Goal: Task Accomplishment & Management: Use online tool/utility

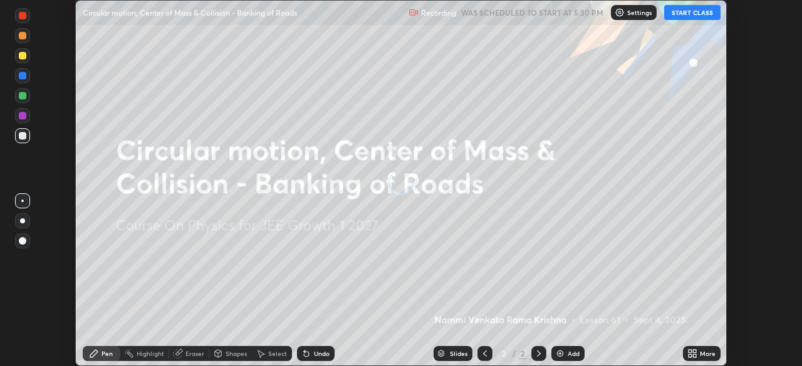
scroll to position [366, 802]
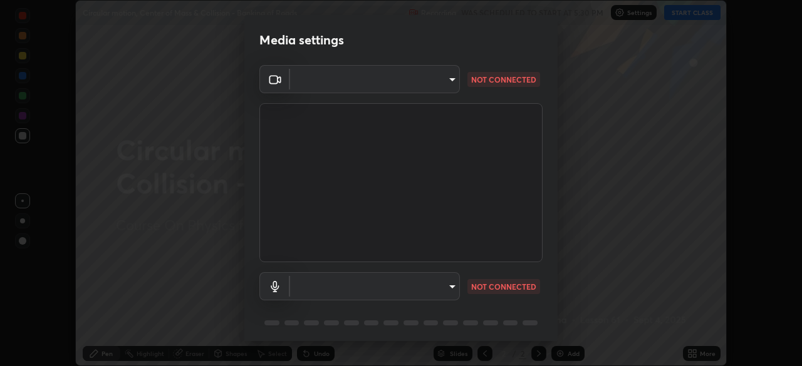
type input "a6c09d3532ea2fb43736101803286e867d47047993e392948129e064bf5450bd"
type input "default"
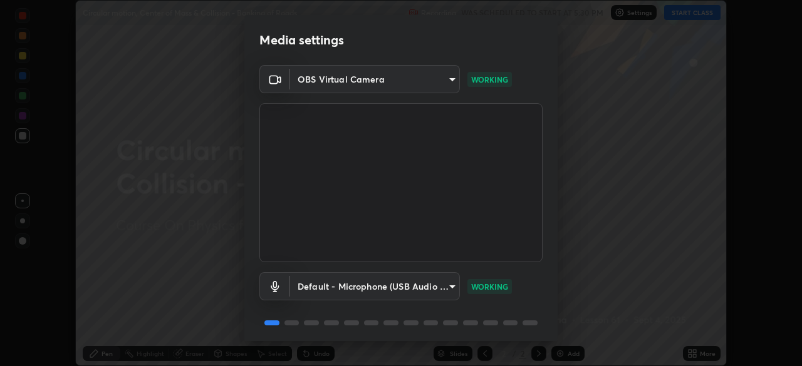
scroll to position [44, 0]
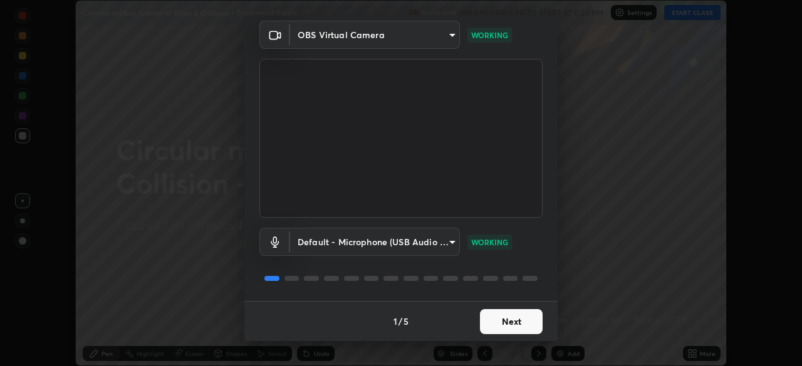
click at [487, 318] on button "Next" at bounding box center [511, 321] width 63 height 25
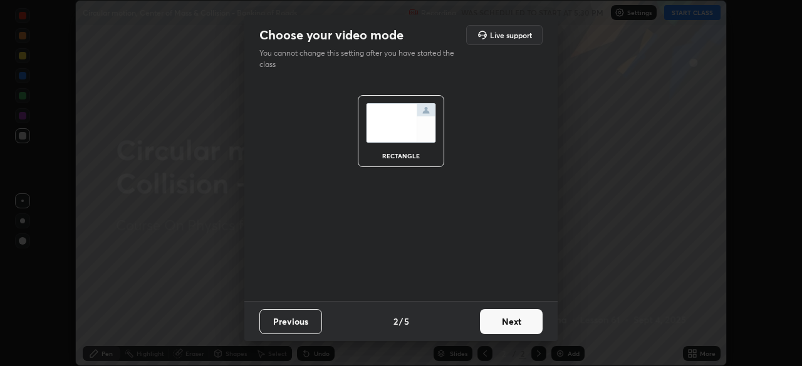
scroll to position [0, 0]
click at [505, 323] on button "Next" at bounding box center [511, 321] width 63 height 25
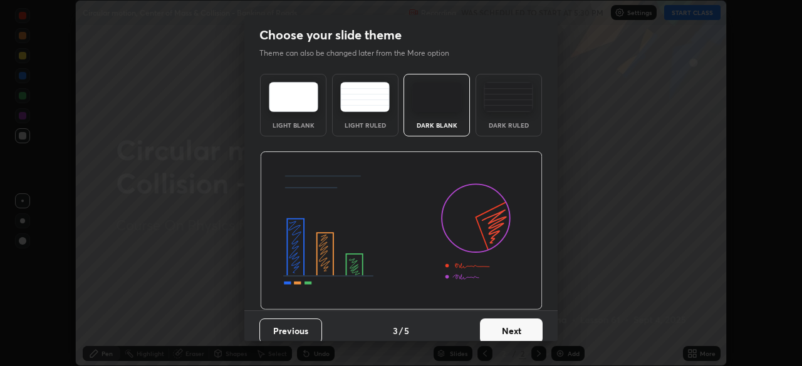
click at [514, 330] on button "Next" at bounding box center [511, 331] width 63 height 25
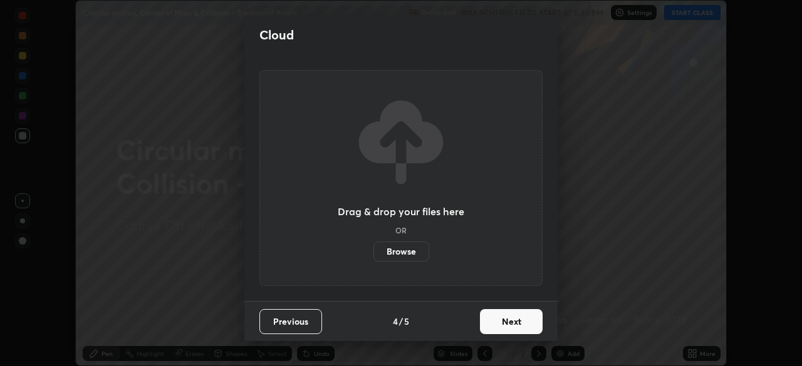
click at [518, 320] on button "Next" at bounding box center [511, 321] width 63 height 25
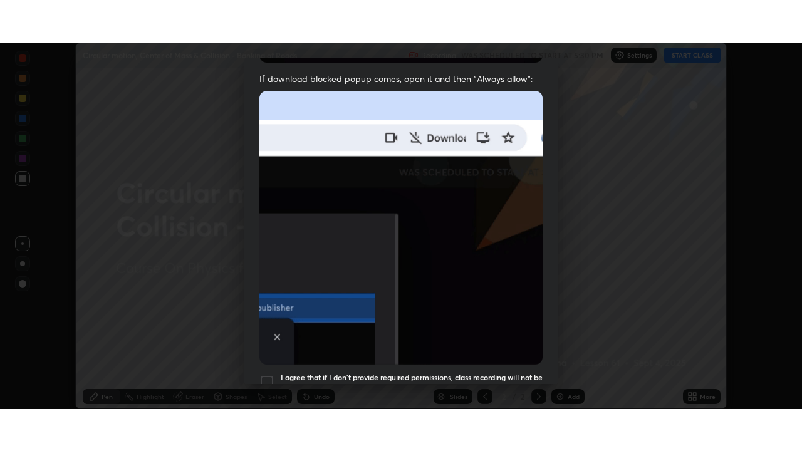
scroll to position [300, 0]
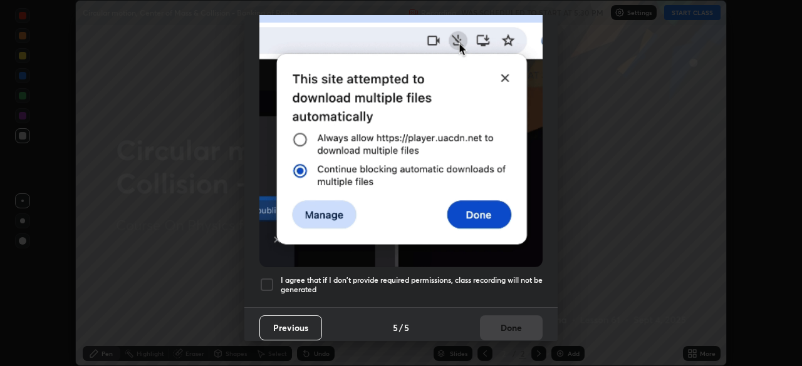
click at [267, 278] on div at bounding box center [266, 284] width 15 height 15
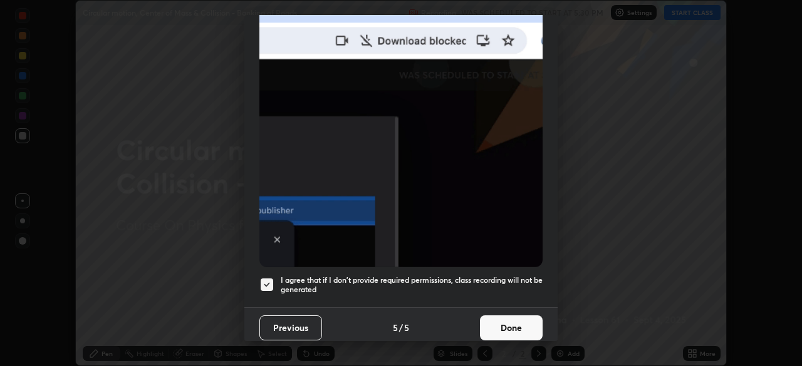
click at [518, 321] on button "Done" at bounding box center [511, 328] width 63 height 25
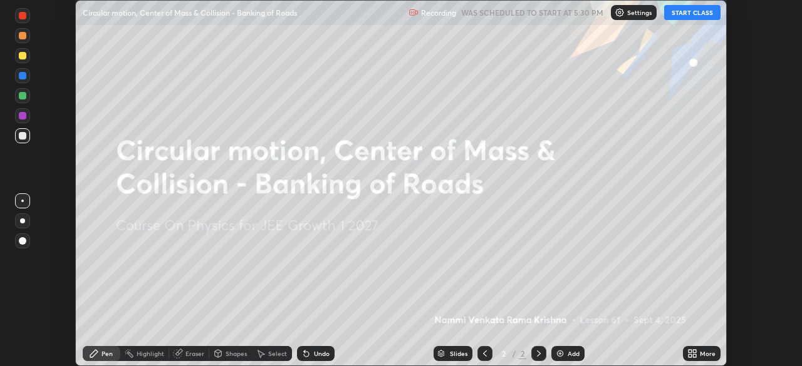
click at [694, 13] on button "START CLASS" at bounding box center [692, 12] width 56 height 15
click at [694, 353] on icon at bounding box center [694, 351] width 3 height 3
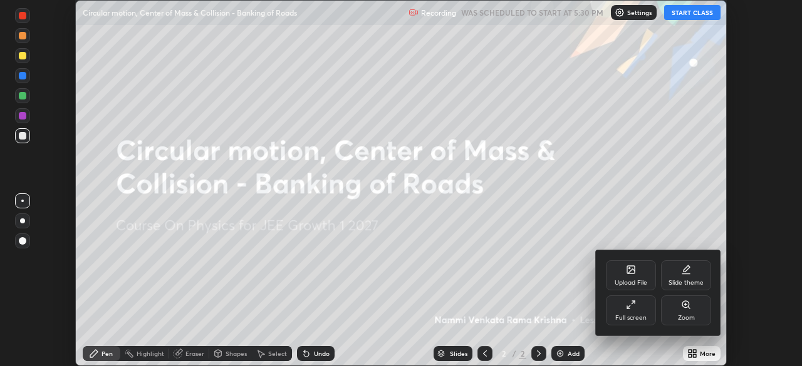
click at [636, 311] on div "Full screen" at bounding box center [631, 311] width 50 height 30
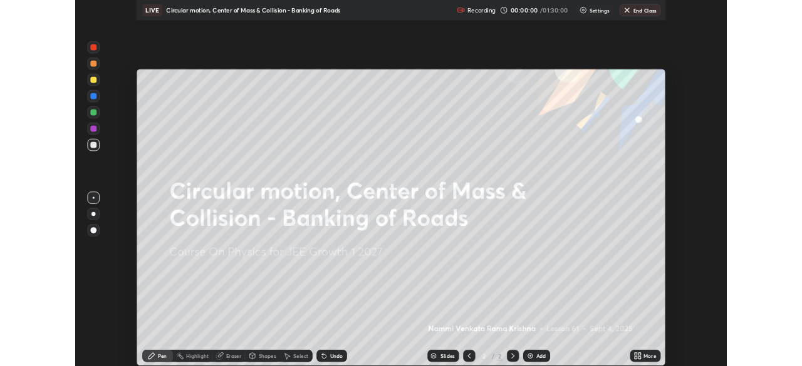
scroll to position [451, 802]
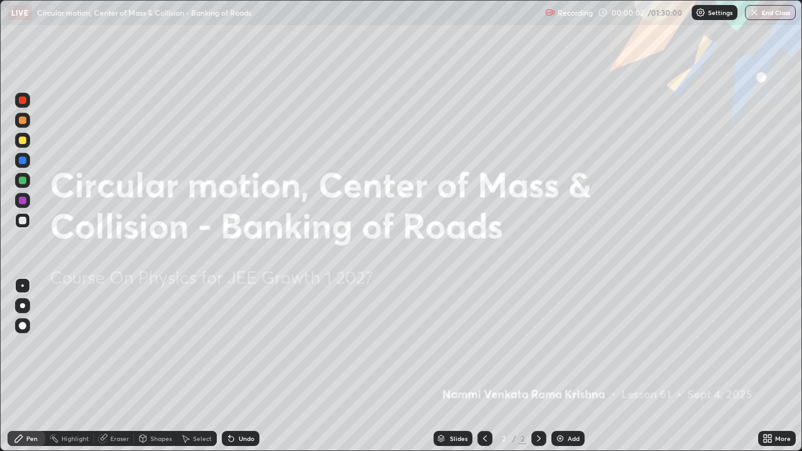
click at [561, 366] on img at bounding box center [560, 438] width 10 height 10
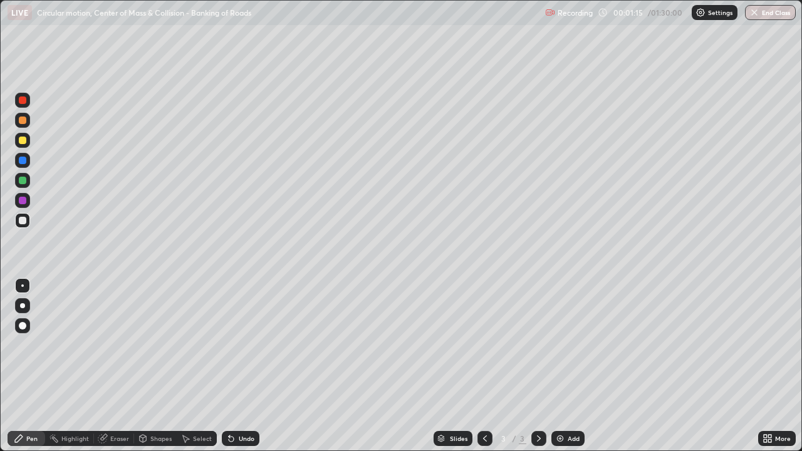
click at [22, 142] on div at bounding box center [23, 141] width 8 height 8
click at [28, 221] on div at bounding box center [22, 220] width 15 height 15
click at [235, 366] on div "Undo" at bounding box center [241, 438] width 38 height 15
click at [24, 121] on div at bounding box center [23, 120] width 8 height 8
click at [232, 366] on icon at bounding box center [231, 438] width 10 height 10
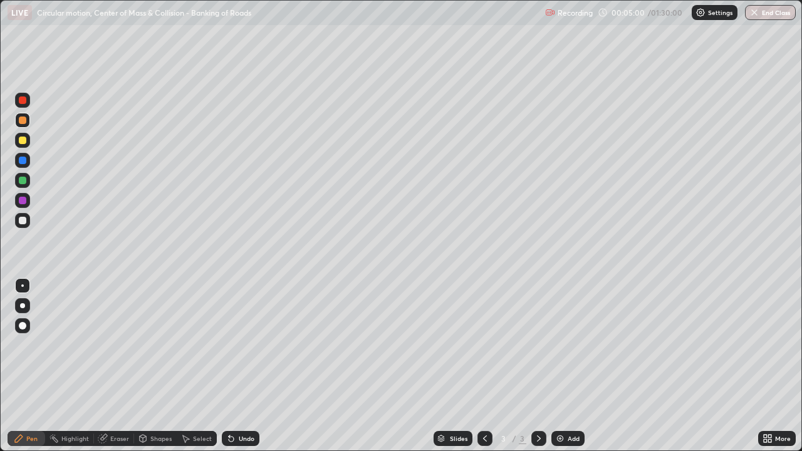
click at [231, 366] on icon at bounding box center [231, 438] width 5 height 5
click at [24, 223] on div at bounding box center [23, 221] width 8 height 8
click at [23, 142] on div at bounding box center [23, 141] width 8 height 8
click at [23, 221] on div at bounding box center [23, 221] width 8 height 8
click at [21, 182] on div at bounding box center [23, 181] width 8 height 8
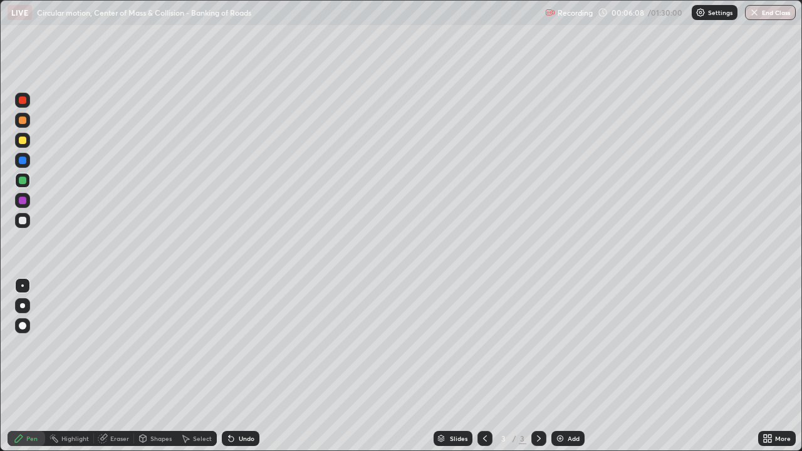
click at [23, 221] on div at bounding box center [23, 221] width 8 height 8
click at [250, 366] on div "Undo" at bounding box center [247, 438] width 16 height 6
click at [26, 198] on div at bounding box center [23, 201] width 8 height 8
click at [26, 220] on div at bounding box center [23, 221] width 8 height 8
click at [163, 366] on div "Shapes" at bounding box center [160, 438] width 21 height 6
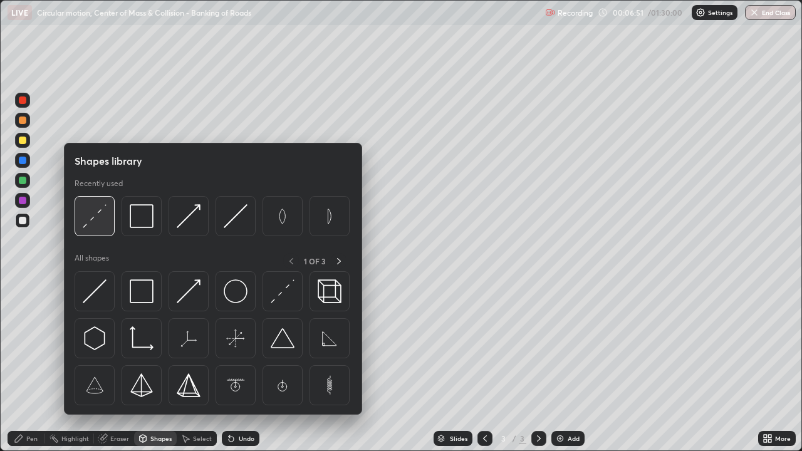
click at [96, 227] on img at bounding box center [95, 216] width 24 height 24
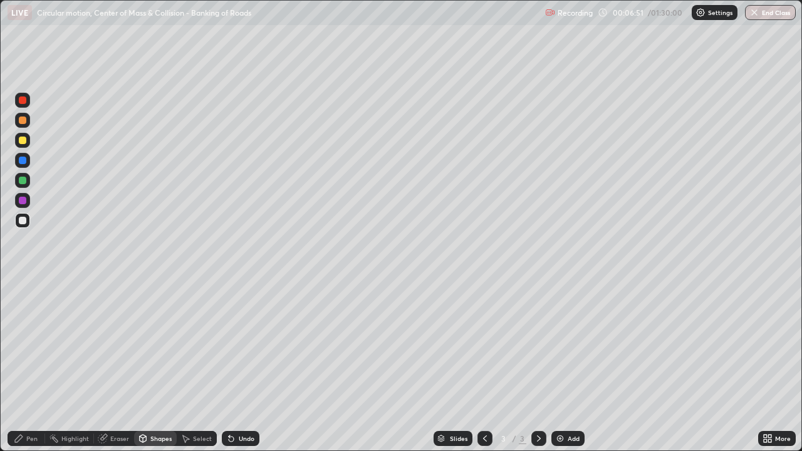
click at [23, 121] on div at bounding box center [23, 120] width 8 height 8
click at [33, 366] on div "Pen" at bounding box center [27, 438] width 38 height 15
click at [21, 218] on div at bounding box center [23, 221] width 8 height 8
click at [242, 366] on div "Undo" at bounding box center [247, 438] width 16 height 6
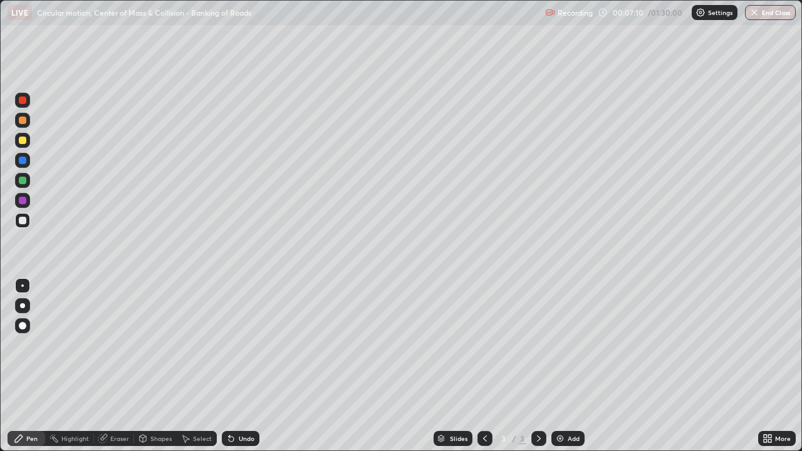
click at [245, 366] on div "Undo" at bounding box center [247, 438] width 16 height 6
click at [23, 96] on div at bounding box center [22, 100] width 15 height 15
click at [25, 222] on div at bounding box center [23, 221] width 8 height 8
click at [162, 366] on div "Shapes" at bounding box center [160, 438] width 21 height 6
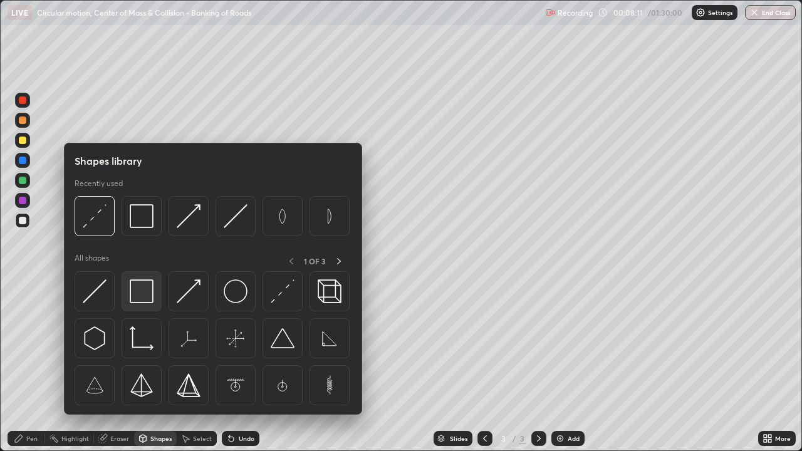
click at [148, 297] on img at bounding box center [142, 291] width 24 height 24
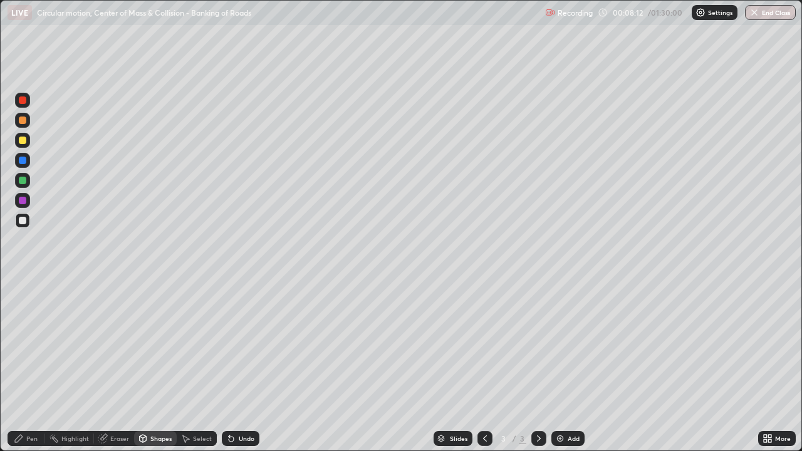
click at [22, 182] on div at bounding box center [23, 181] width 8 height 8
click at [537, 366] on icon at bounding box center [539, 438] width 10 height 10
click at [535, 366] on icon at bounding box center [539, 438] width 10 height 10
click at [560, 366] on img at bounding box center [560, 438] width 10 height 10
click at [22, 141] on div at bounding box center [23, 141] width 8 height 8
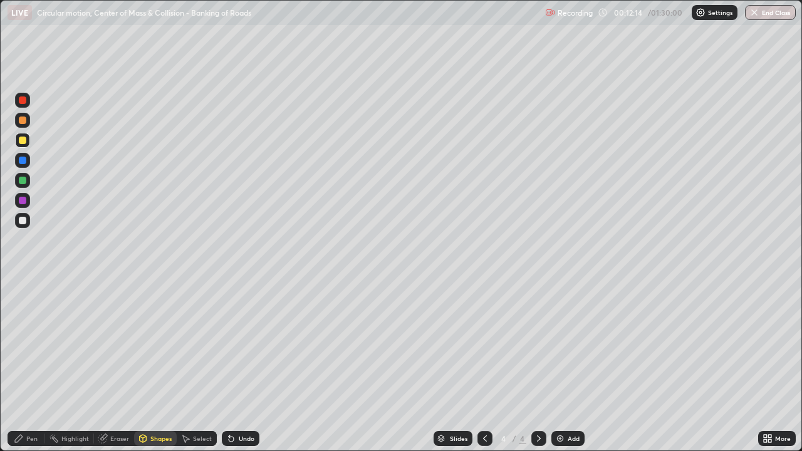
click at [229, 366] on icon at bounding box center [231, 438] width 5 height 5
click at [33, 366] on div "Pen" at bounding box center [31, 438] width 11 height 6
click at [236, 366] on div "Undo" at bounding box center [241, 438] width 38 height 15
click at [26, 222] on div at bounding box center [22, 220] width 15 height 15
click at [24, 141] on div at bounding box center [23, 141] width 8 height 8
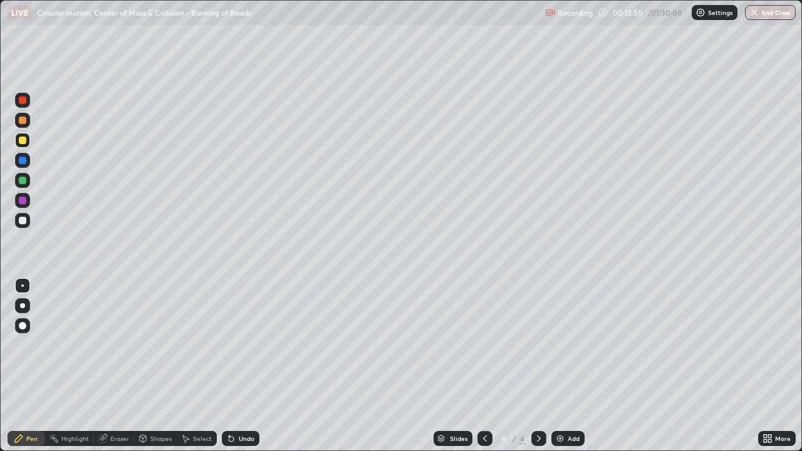
click at [25, 220] on div at bounding box center [23, 221] width 8 height 8
click at [250, 366] on div "Undo" at bounding box center [241, 438] width 38 height 15
click at [250, 366] on div "Undo" at bounding box center [247, 438] width 16 height 6
click at [24, 122] on div at bounding box center [23, 120] width 8 height 8
click at [24, 181] on div at bounding box center [23, 181] width 8 height 8
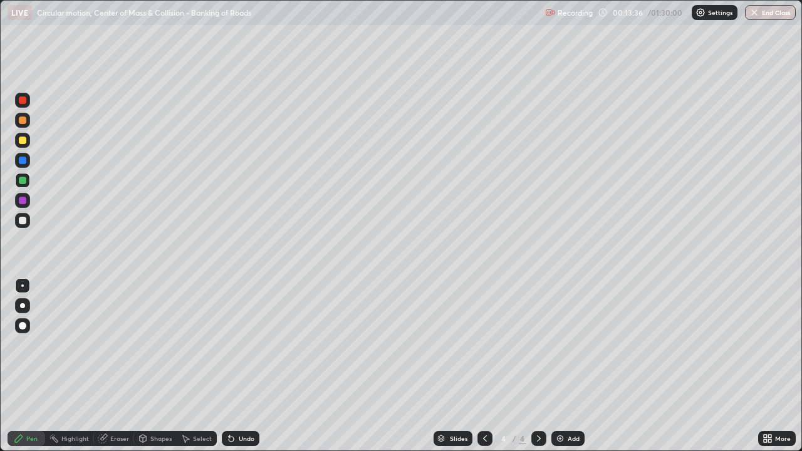
click at [242, 366] on div "Undo" at bounding box center [247, 438] width 16 height 6
click at [240, 366] on div "Undo" at bounding box center [247, 438] width 16 height 6
click at [162, 366] on div "Shapes" at bounding box center [160, 438] width 21 height 6
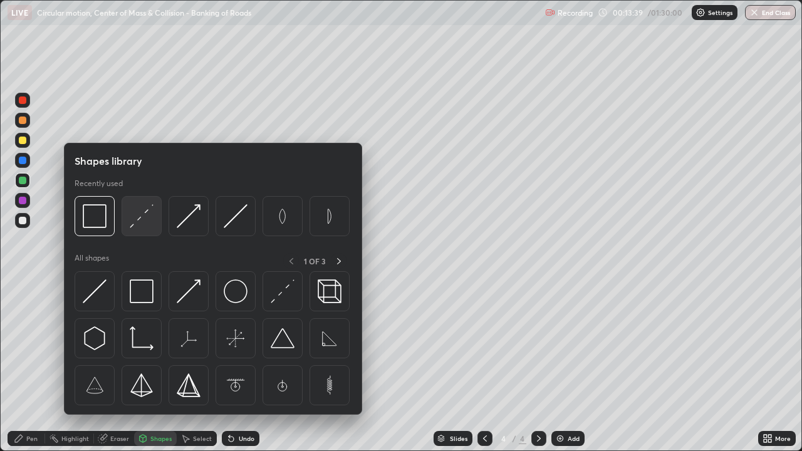
click at [146, 225] on img at bounding box center [142, 216] width 24 height 24
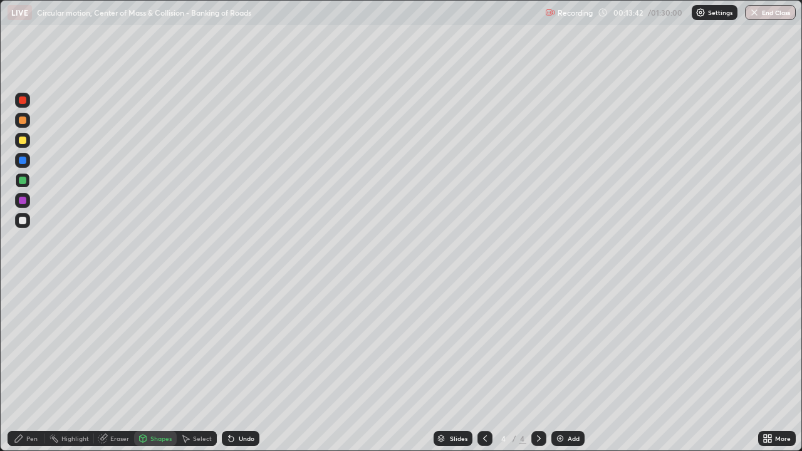
click at [242, 366] on div "Undo" at bounding box center [247, 438] width 16 height 6
click at [25, 221] on div at bounding box center [23, 221] width 8 height 8
click at [242, 366] on div "Undo" at bounding box center [241, 438] width 38 height 15
click at [34, 366] on div "Pen" at bounding box center [27, 438] width 38 height 15
click at [23, 220] on div at bounding box center [23, 221] width 8 height 8
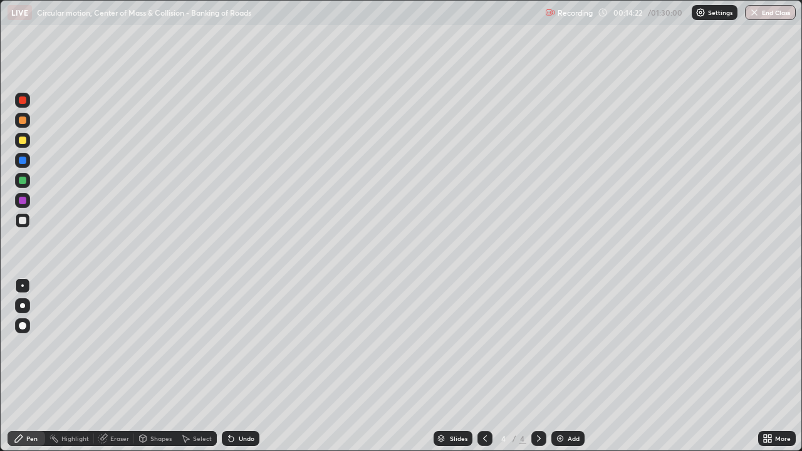
click at [23, 140] on div at bounding box center [23, 141] width 8 height 8
click at [24, 223] on div at bounding box center [23, 221] width 8 height 8
click at [23, 183] on div at bounding box center [23, 181] width 8 height 8
click at [155, 366] on div "Shapes" at bounding box center [160, 438] width 21 height 6
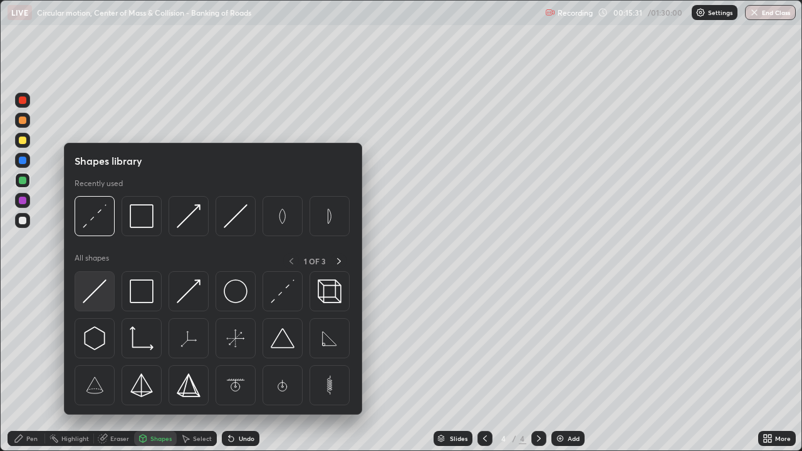
click at [95, 299] on img at bounding box center [95, 291] width 24 height 24
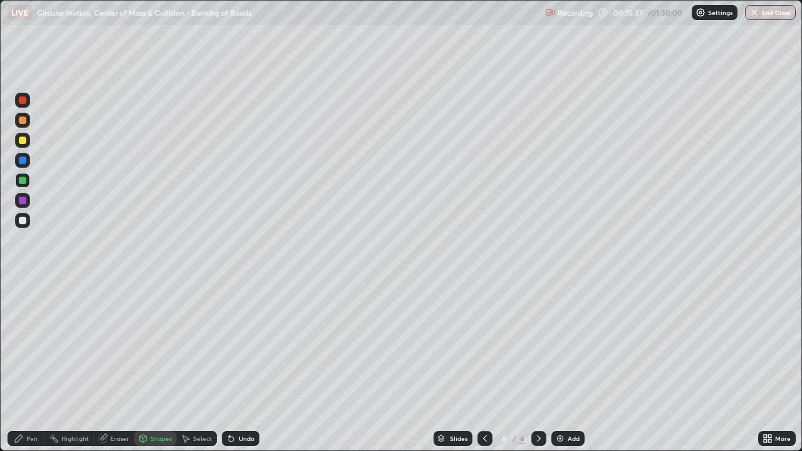
click at [240, 366] on div "Undo" at bounding box center [247, 438] width 16 height 6
click at [33, 366] on div "Pen" at bounding box center [31, 438] width 11 height 6
click at [23, 220] on div at bounding box center [23, 221] width 8 height 8
click at [22, 142] on div at bounding box center [23, 141] width 8 height 8
click at [24, 201] on div at bounding box center [23, 201] width 8 height 8
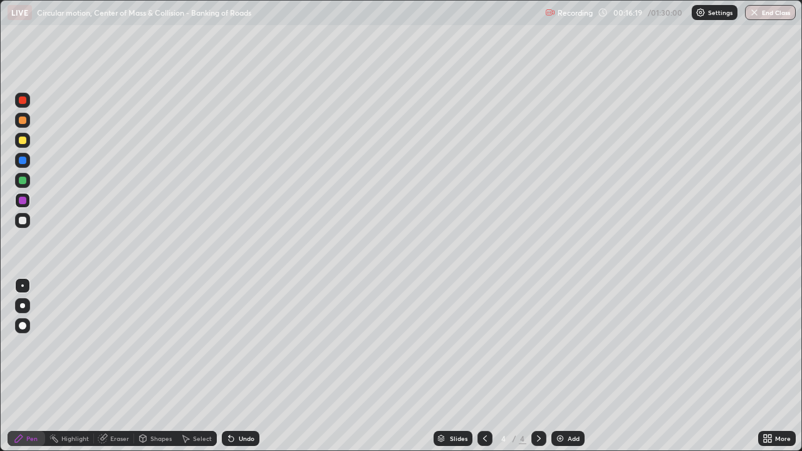
click at [152, 366] on div "Shapes" at bounding box center [160, 438] width 21 height 6
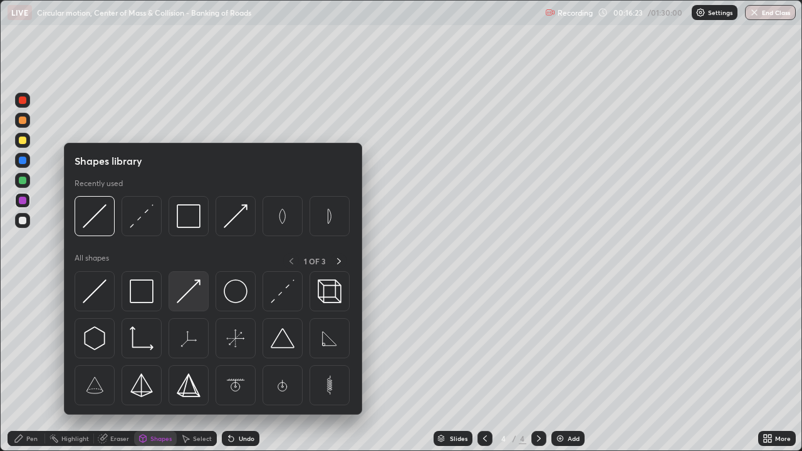
click at [188, 293] on img at bounding box center [189, 291] width 24 height 24
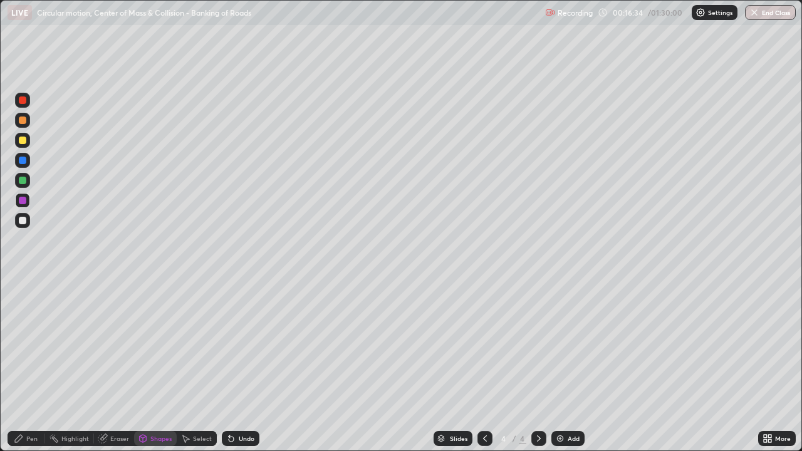
click at [239, 366] on div "Undo" at bounding box center [247, 438] width 16 height 6
click at [24, 220] on div at bounding box center [23, 221] width 8 height 8
click at [23, 200] on div at bounding box center [23, 201] width 8 height 8
click at [28, 366] on div "Pen" at bounding box center [31, 438] width 11 height 6
click at [22, 221] on div at bounding box center [23, 221] width 8 height 8
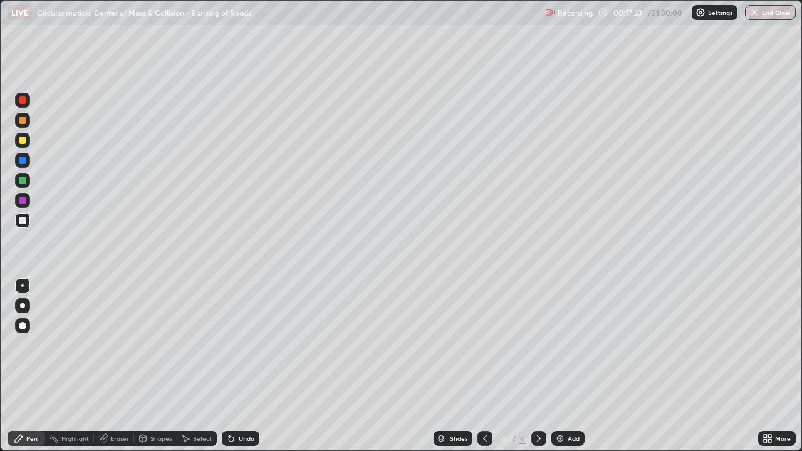
click at [24, 222] on div at bounding box center [23, 221] width 8 height 8
click at [24, 200] on div at bounding box center [23, 201] width 8 height 8
click at [24, 224] on div at bounding box center [23, 221] width 8 height 8
click at [244, 366] on div "Undo" at bounding box center [247, 438] width 16 height 6
click at [23, 201] on div at bounding box center [23, 201] width 8 height 8
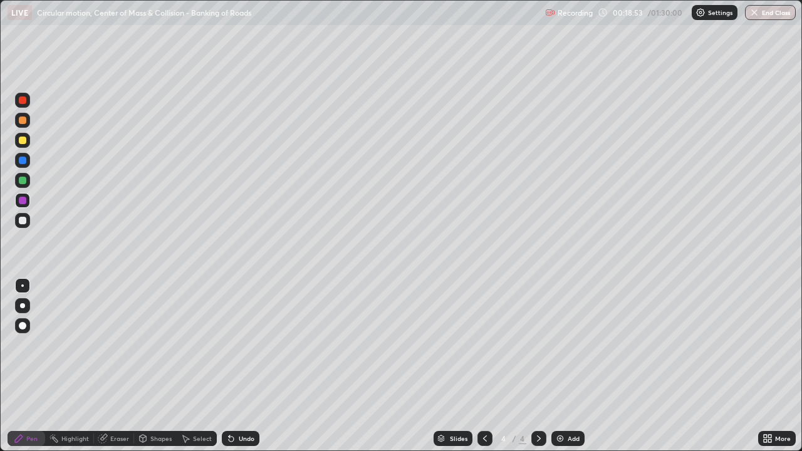
click at [24, 221] on div at bounding box center [23, 221] width 8 height 8
click at [162, 366] on div "Shapes" at bounding box center [160, 438] width 21 height 6
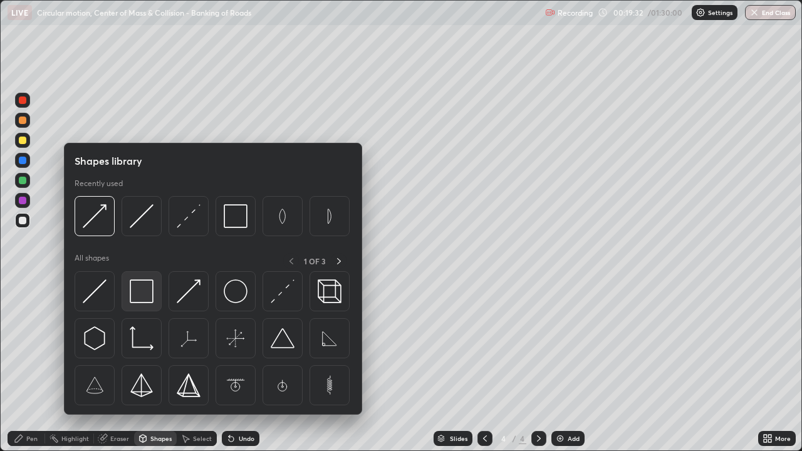
click at [147, 298] on img at bounding box center [142, 291] width 24 height 24
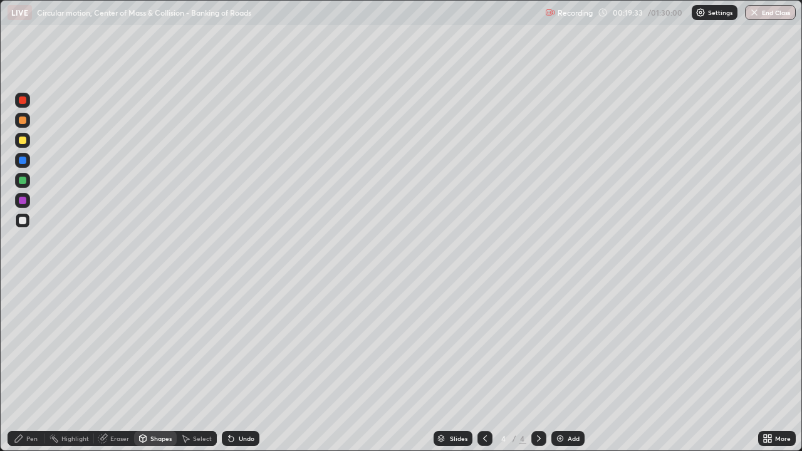
click at [26, 162] on div at bounding box center [23, 161] width 8 height 8
click at [34, 366] on div "Pen" at bounding box center [31, 438] width 11 height 6
click at [25, 217] on div at bounding box center [23, 221] width 8 height 8
click at [161, 366] on div "Shapes" at bounding box center [160, 438] width 21 height 6
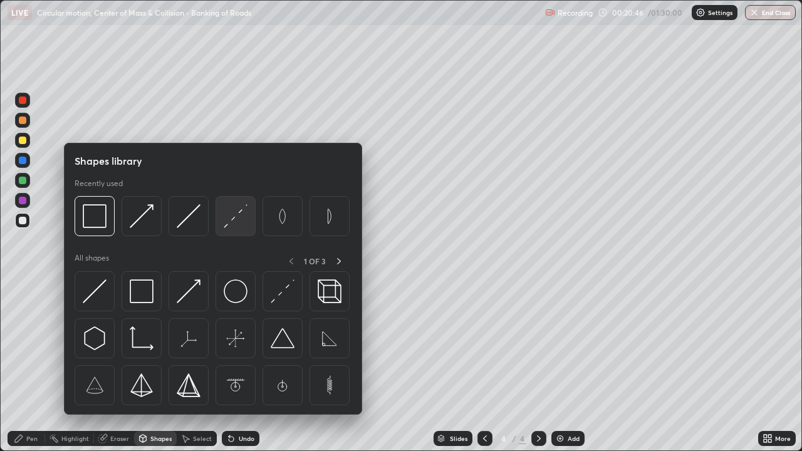
click at [239, 222] on img at bounding box center [236, 216] width 24 height 24
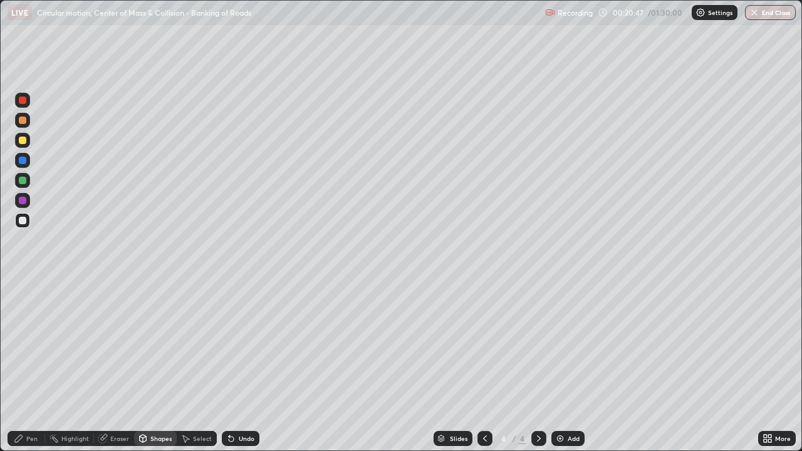
click at [20, 120] on div at bounding box center [23, 120] width 8 height 8
click at [23, 222] on div at bounding box center [23, 221] width 8 height 8
click at [250, 366] on div "Undo" at bounding box center [247, 438] width 16 height 6
click at [43, 366] on div "Pen" at bounding box center [27, 438] width 38 height 15
click at [26, 181] on div at bounding box center [23, 181] width 8 height 8
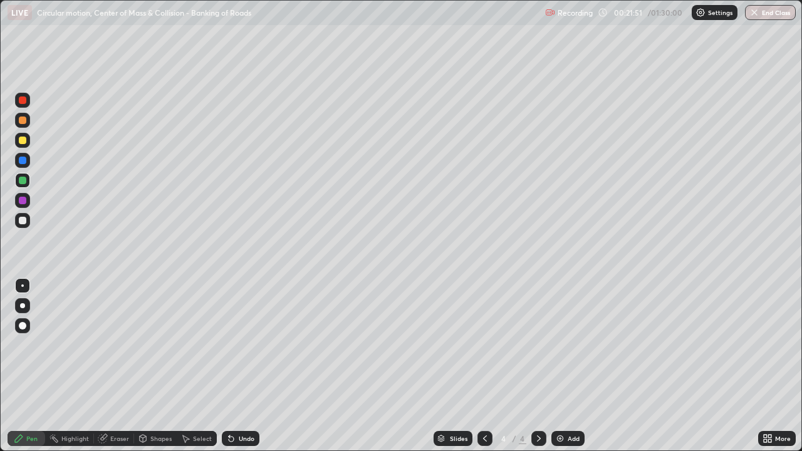
click at [250, 366] on div "Undo" at bounding box center [241, 438] width 38 height 15
click at [164, 366] on div "Shapes" at bounding box center [160, 438] width 21 height 6
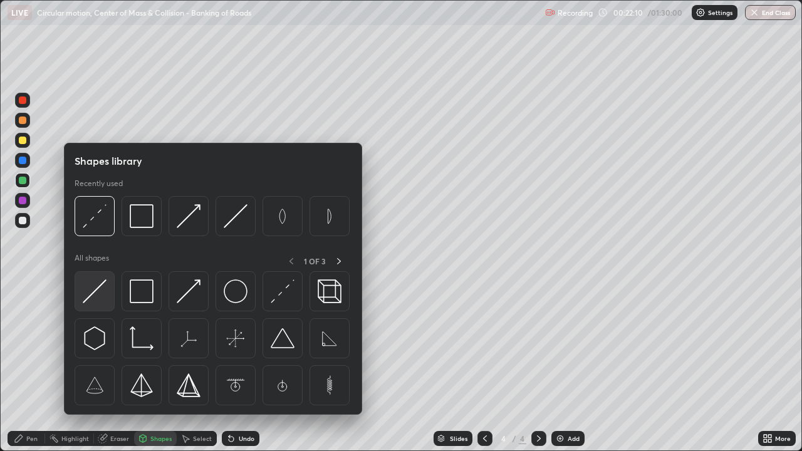
click at [103, 302] on img at bounding box center [95, 291] width 24 height 24
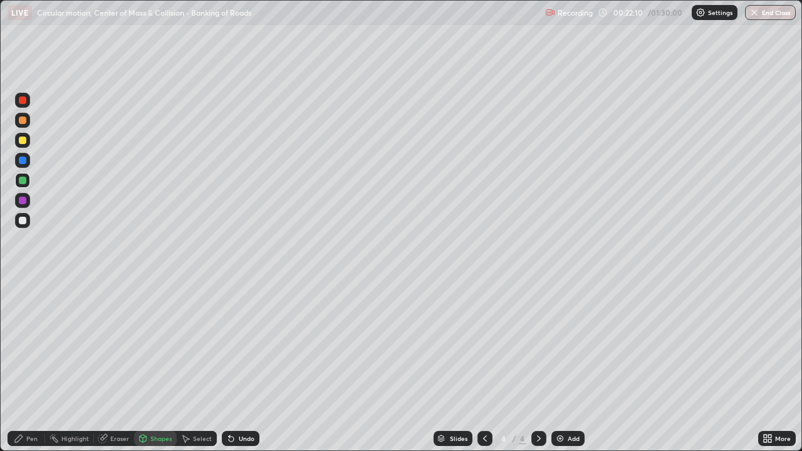
click at [29, 182] on div at bounding box center [22, 180] width 15 height 15
click at [28, 142] on div at bounding box center [22, 140] width 15 height 15
click at [163, 366] on div "Shapes" at bounding box center [160, 438] width 21 height 6
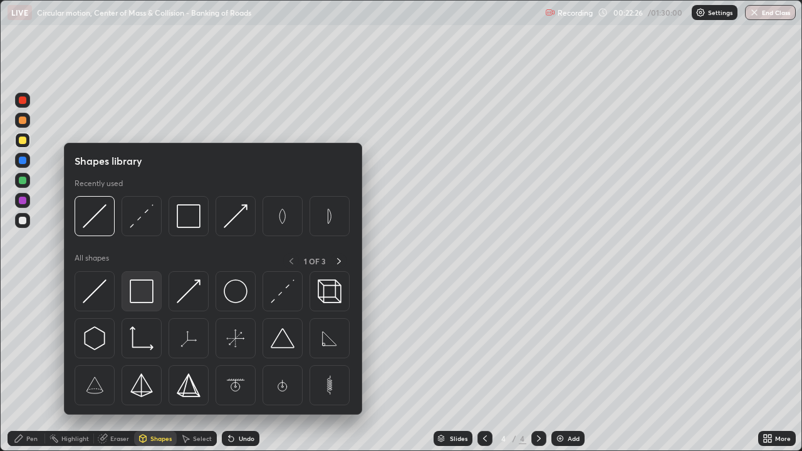
click at [147, 290] on img at bounding box center [142, 291] width 24 height 24
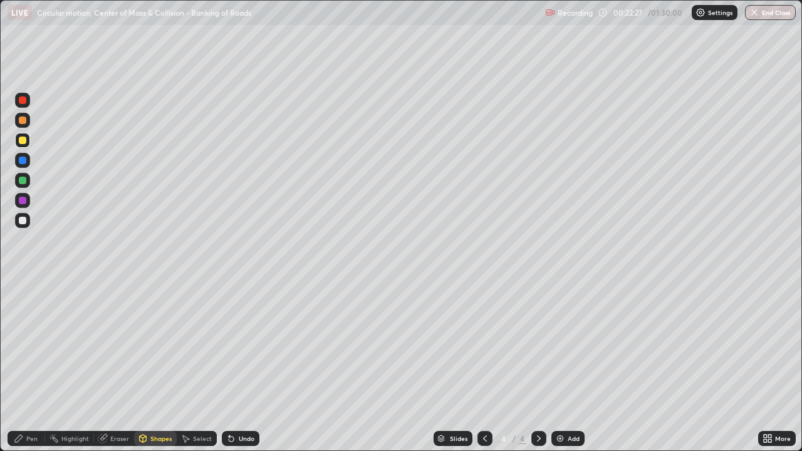
click at [161, 366] on div "Shapes" at bounding box center [160, 438] width 21 height 6
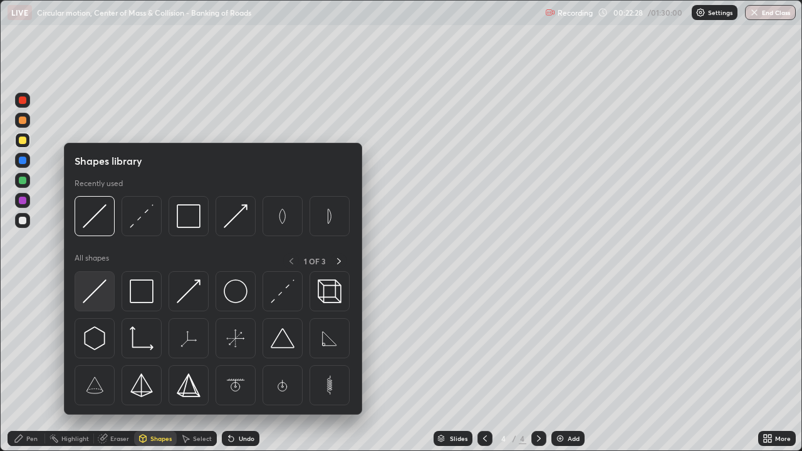
click at [106, 295] on img at bounding box center [95, 291] width 24 height 24
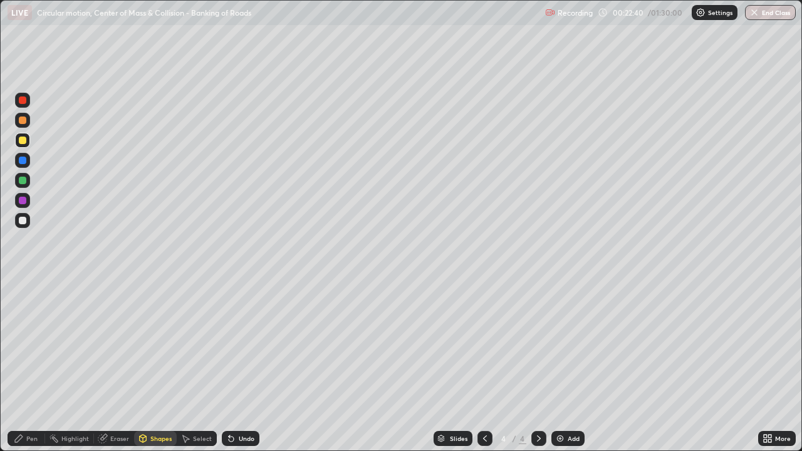
click at [33, 366] on div "Pen" at bounding box center [31, 438] width 11 height 6
click at [23, 219] on div at bounding box center [23, 221] width 8 height 8
click at [24, 220] on div at bounding box center [23, 221] width 8 height 8
click at [208, 366] on div "Select" at bounding box center [202, 438] width 19 height 6
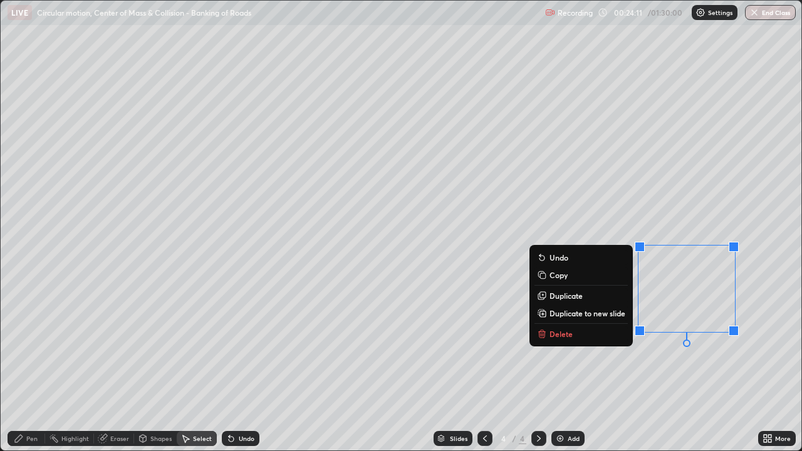
click at [37, 366] on div "Pen" at bounding box center [31, 438] width 11 height 6
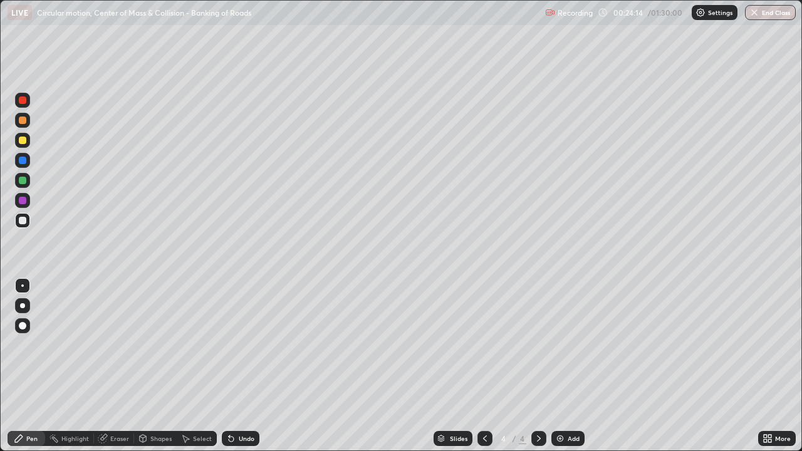
click at [25, 138] on div at bounding box center [23, 141] width 8 height 8
click at [251, 366] on div "Undo" at bounding box center [241, 438] width 38 height 15
click at [205, 366] on div "Select" at bounding box center [197, 438] width 40 height 15
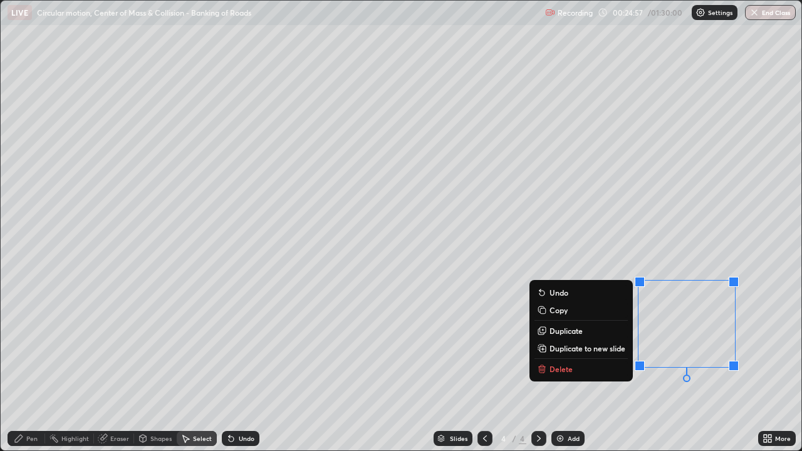
click at [41, 366] on div "Pen" at bounding box center [27, 438] width 38 height 15
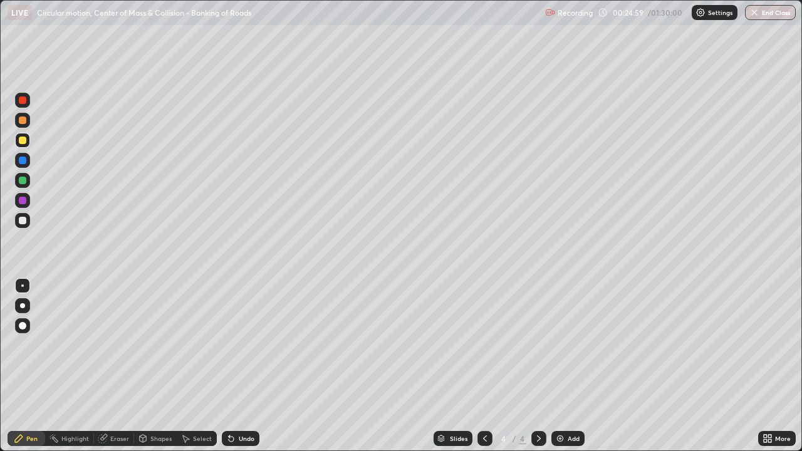
click at [161, 366] on div "Shapes" at bounding box center [160, 438] width 21 height 6
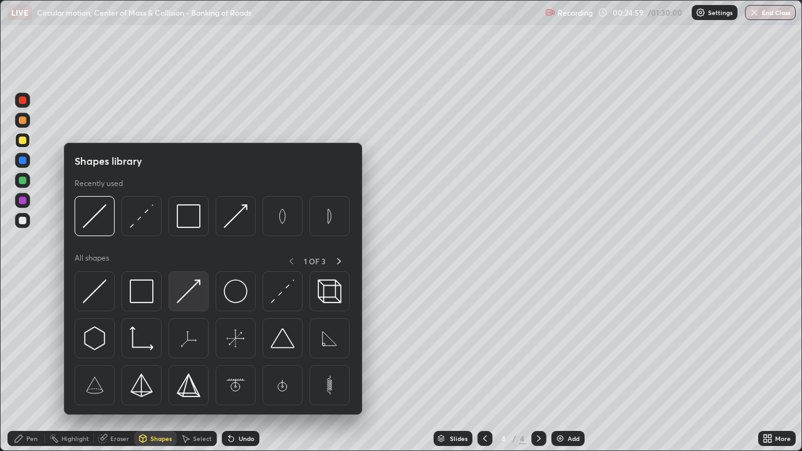
click at [190, 293] on img at bounding box center [189, 291] width 24 height 24
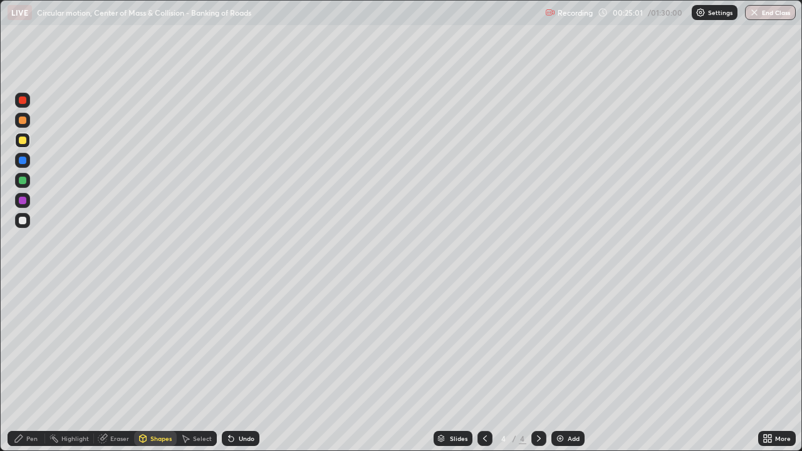
click at [25, 200] on div at bounding box center [23, 201] width 8 height 8
click at [23, 220] on div at bounding box center [23, 221] width 8 height 8
click at [250, 366] on div "Undo" at bounding box center [247, 438] width 16 height 6
click at [245, 366] on div "Undo" at bounding box center [247, 438] width 16 height 6
click at [254, 366] on div "Undo" at bounding box center [241, 438] width 38 height 15
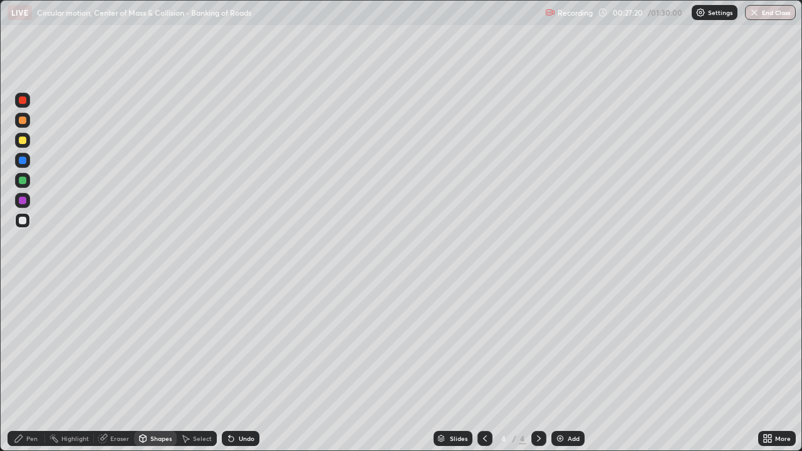
click at [38, 366] on div "Pen" at bounding box center [27, 438] width 38 height 15
click at [207, 366] on div "Select" at bounding box center [202, 438] width 19 height 6
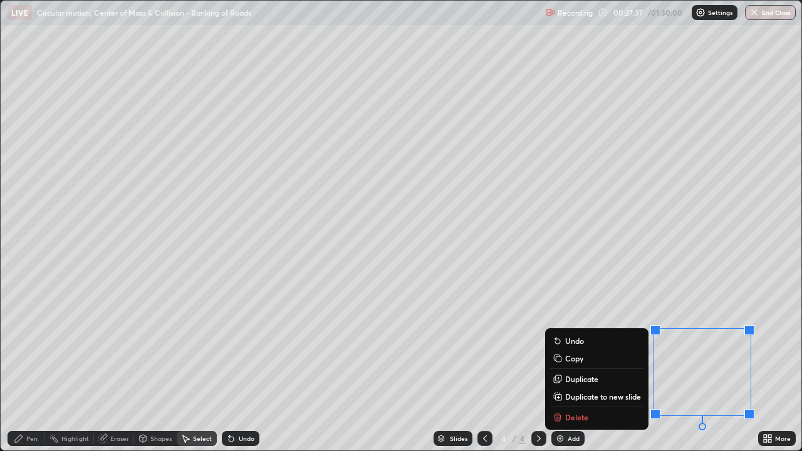
click at [36, 366] on div "Pen" at bounding box center [27, 438] width 38 height 15
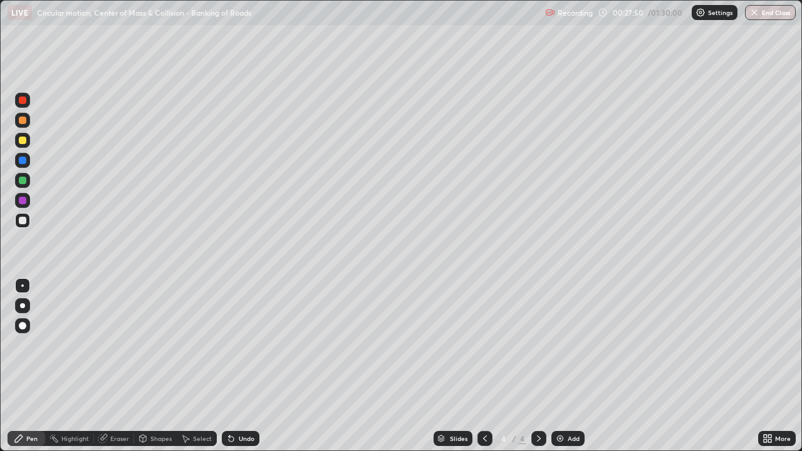
click at [245, 366] on div "Undo" at bounding box center [247, 438] width 16 height 6
click at [245, 366] on div "Undo" at bounding box center [241, 438] width 38 height 15
click at [247, 366] on div "Undo" at bounding box center [247, 438] width 16 height 6
click at [249, 366] on div "Undo" at bounding box center [241, 438] width 38 height 15
click at [251, 366] on div "Undo" at bounding box center [241, 438] width 38 height 15
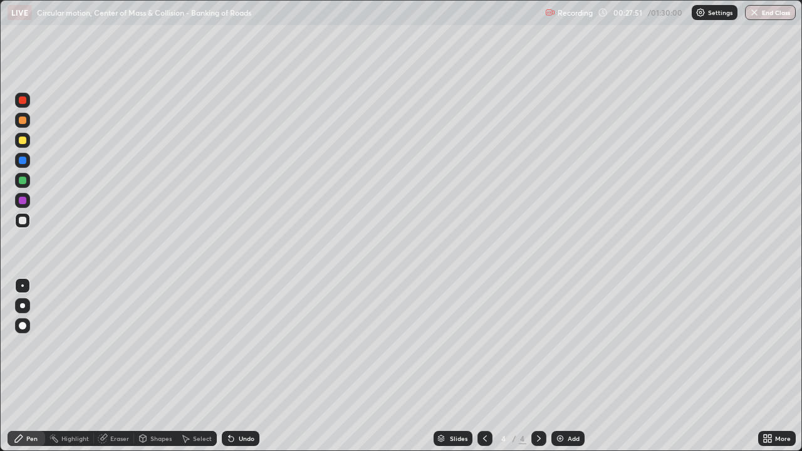
click at [252, 366] on div "Undo" at bounding box center [241, 438] width 38 height 15
click at [254, 366] on div "Undo" at bounding box center [241, 438] width 38 height 15
click at [255, 366] on div "Undo" at bounding box center [241, 438] width 38 height 15
click at [251, 366] on div "Undo" at bounding box center [247, 438] width 16 height 6
click at [249, 366] on div "Undo" at bounding box center [247, 438] width 16 height 6
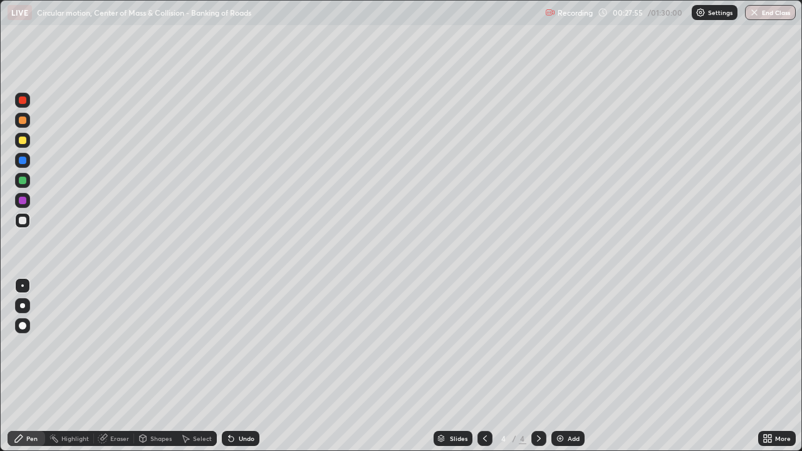
click at [23, 138] on div at bounding box center [23, 141] width 8 height 8
click at [162, 366] on div "Shapes" at bounding box center [160, 438] width 21 height 6
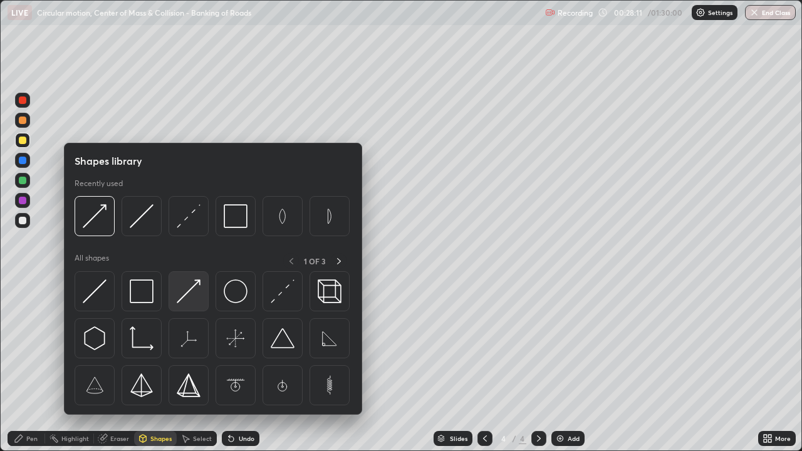
click at [187, 296] on img at bounding box center [189, 291] width 24 height 24
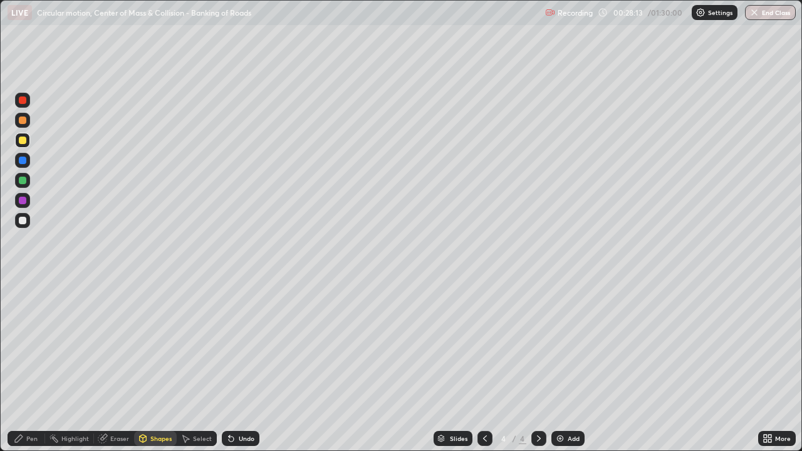
click at [23, 139] on div at bounding box center [23, 141] width 8 height 8
click at [21, 223] on div at bounding box center [23, 221] width 8 height 8
click at [245, 366] on div "Undo" at bounding box center [247, 438] width 16 height 6
click at [37, 366] on div "Pen" at bounding box center [31, 438] width 11 height 6
click at [23, 218] on div at bounding box center [23, 221] width 8 height 8
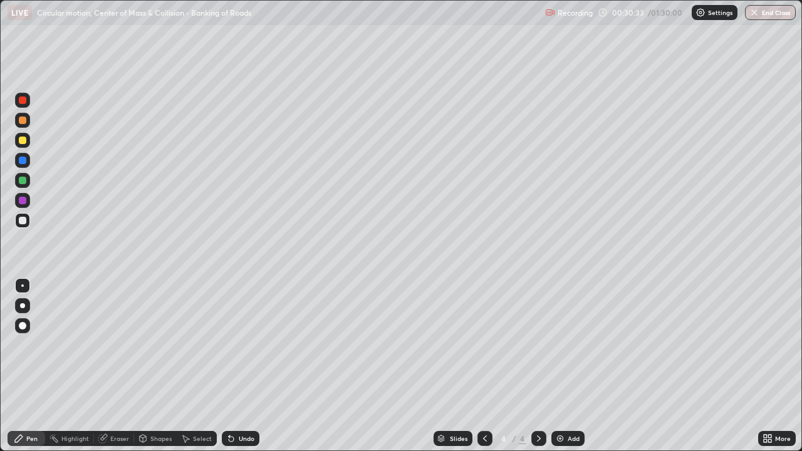
click at [159, 366] on div "Shapes" at bounding box center [160, 438] width 21 height 6
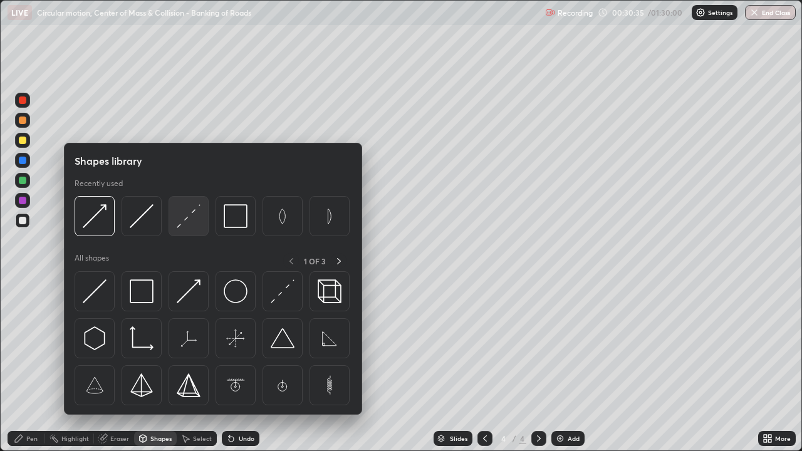
click at [187, 219] on img at bounding box center [189, 216] width 24 height 24
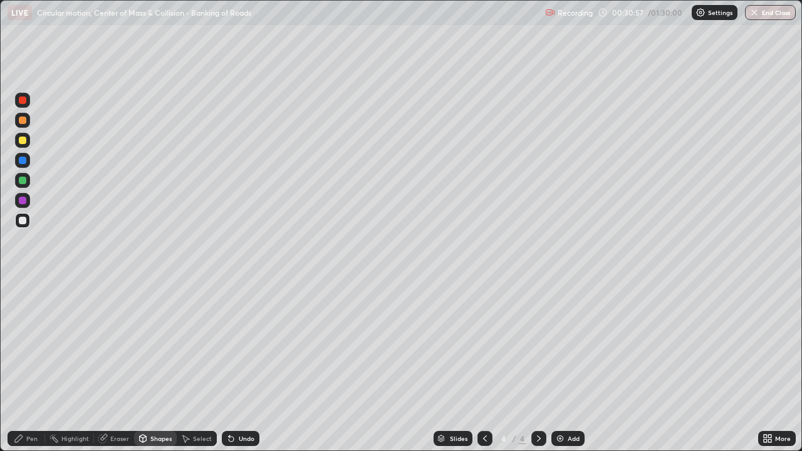
click at [41, 366] on div "Pen" at bounding box center [27, 438] width 38 height 15
click at [763, 366] on div "More" at bounding box center [777, 438] width 38 height 25
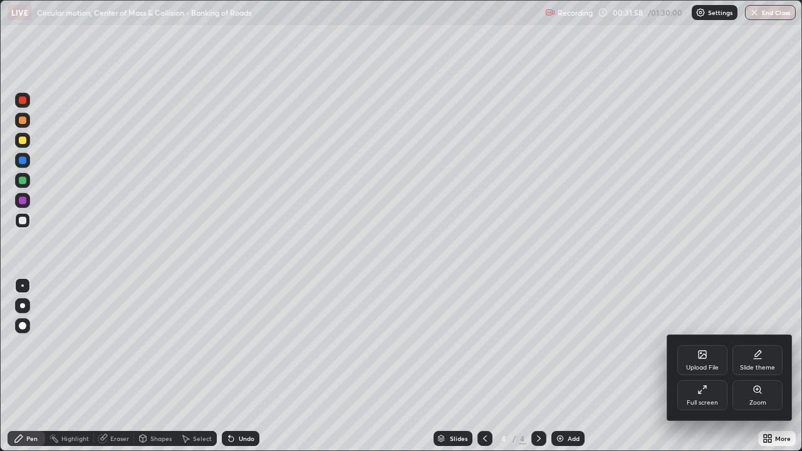
click at [763, 366] on div "Upload File Slide theme Full screen Zoom" at bounding box center [729, 377] width 125 height 85
click at [765, 366] on div "Upload File Slide theme Full screen Zoom" at bounding box center [729, 377] width 125 height 85
click at [634, 366] on div at bounding box center [401, 225] width 802 height 451
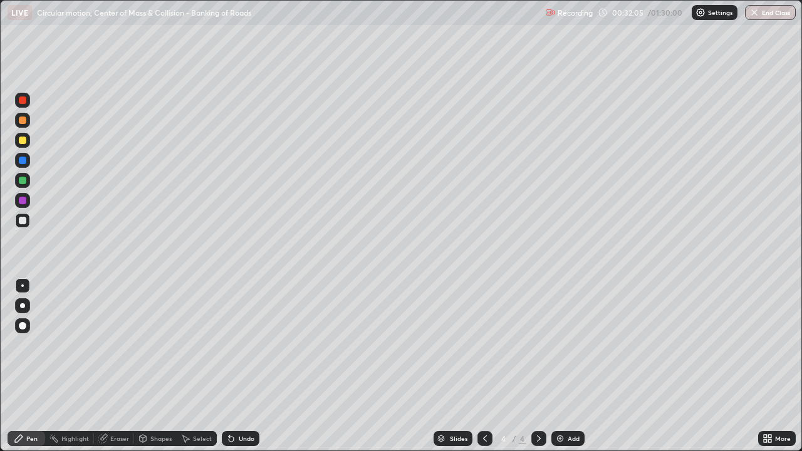
click at [773, 366] on div "More" at bounding box center [777, 438] width 38 height 15
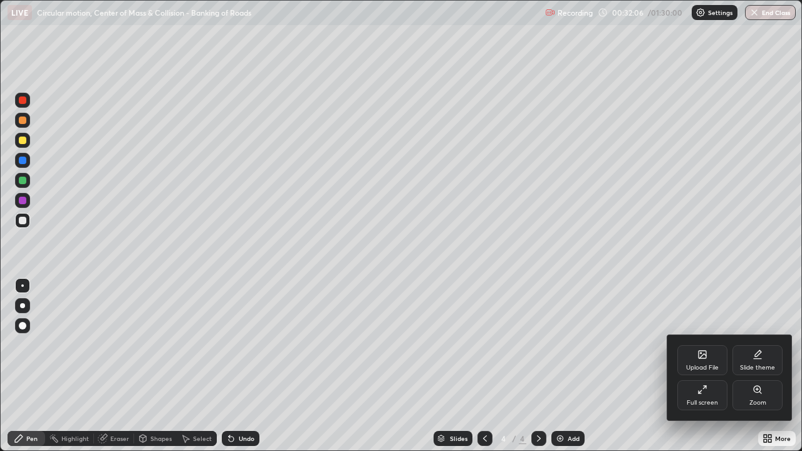
click at [631, 366] on div at bounding box center [401, 225] width 802 height 451
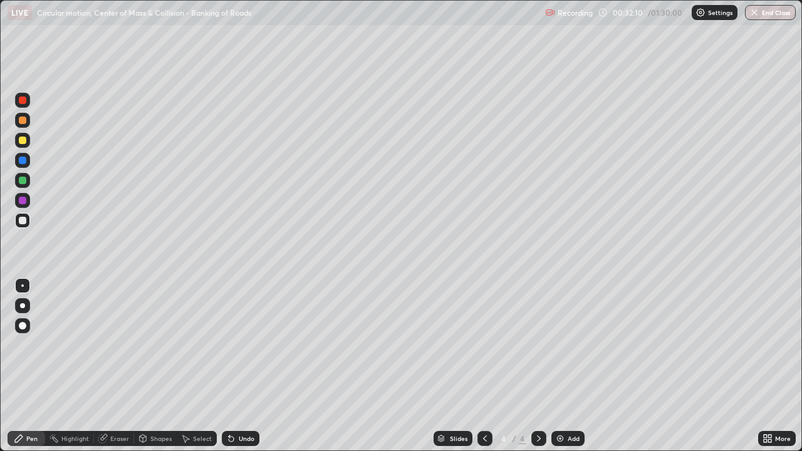
click at [172, 366] on div "Shapes" at bounding box center [155, 438] width 43 height 15
click at [248, 366] on div "Undo" at bounding box center [247, 438] width 16 height 6
click at [126, 366] on div "Eraser" at bounding box center [119, 438] width 19 height 6
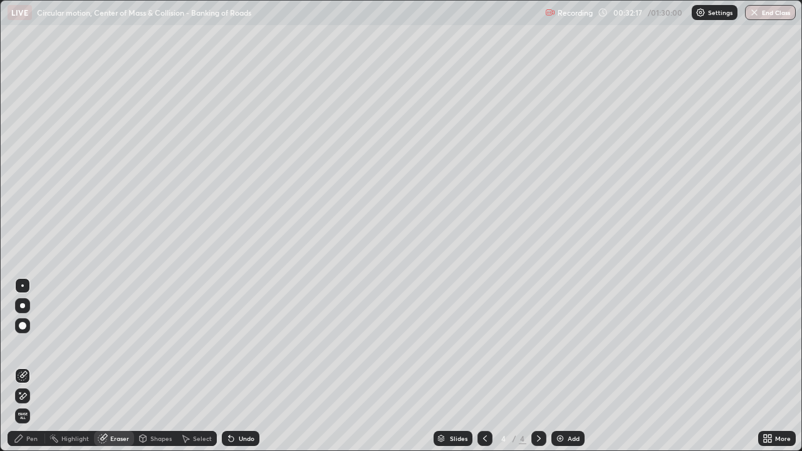
click at [201, 366] on div "Select" at bounding box center [197, 438] width 40 height 15
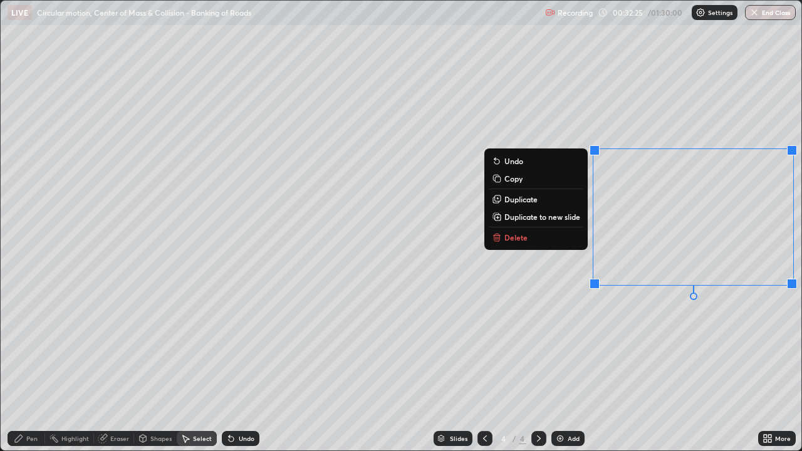
click at [617, 366] on div "0 ° Undo Copy Duplicate Duplicate to new slide Delete" at bounding box center [401, 226] width 800 height 450
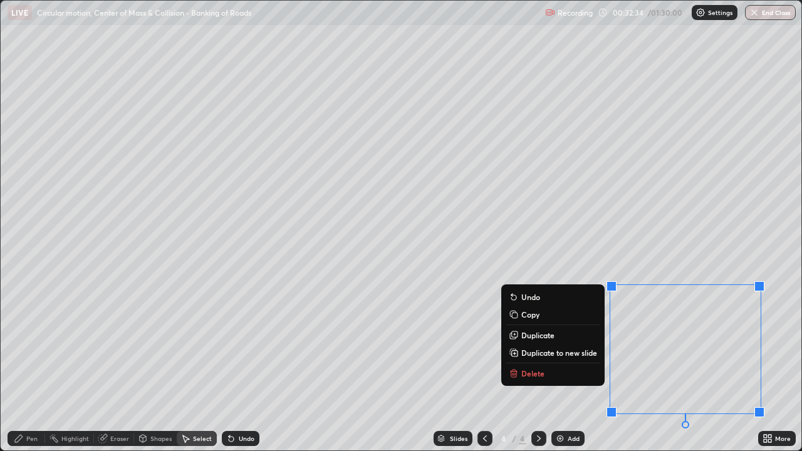
click at [123, 366] on div "Eraser" at bounding box center [119, 438] width 19 height 6
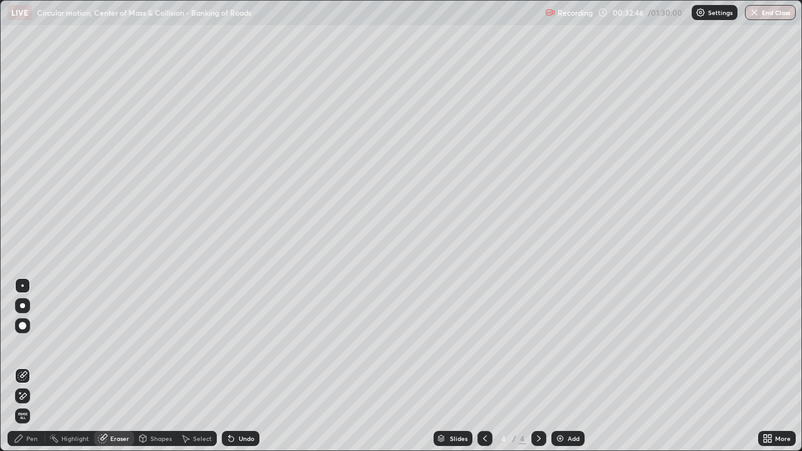
click at [34, 366] on div "Pen" at bounding box center [31, 438] width 11 height 6
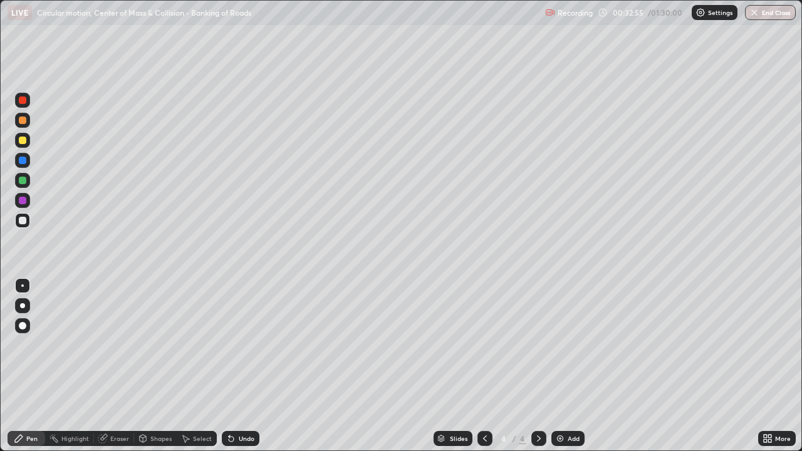
click at [125, 366] on div "Eraser" at bounding box center [119, 438] width 19 height 6
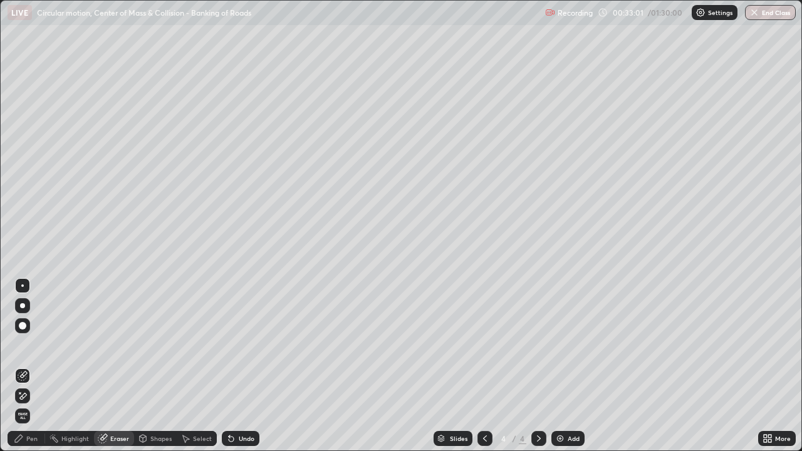
click at [35, 366] on div "Pen" at bounding box center [31, 438] width 11 height 6
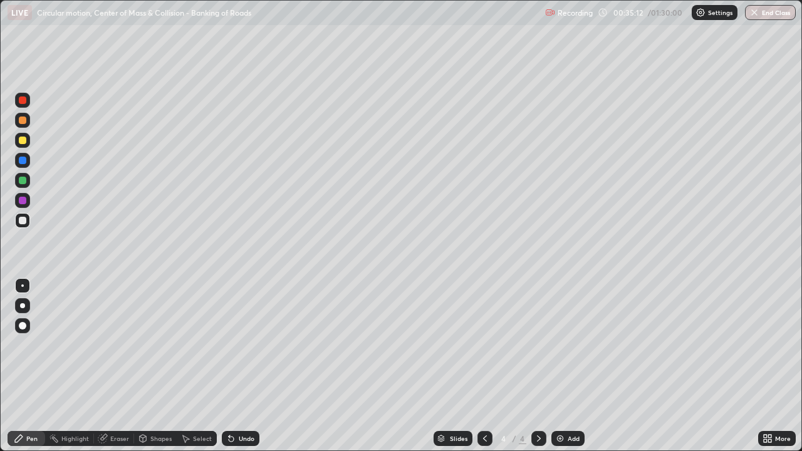
click at [202, 366] on div "Select" at bounding box center [202, 438] width 19 height 6
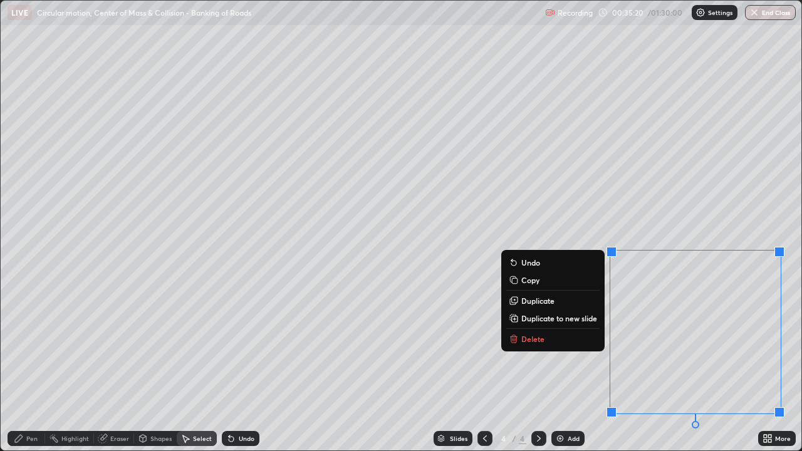
click at [570, 319] on p "Duplicate to new slide" at bounding box center [559, 318] width 76 height 10
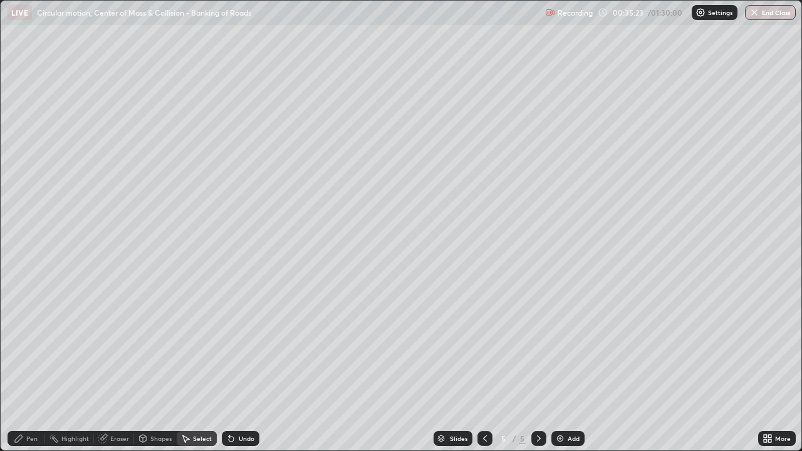
click at [37, 366] on div "Pen" at bounding box center [27, 438] width 38 height 15
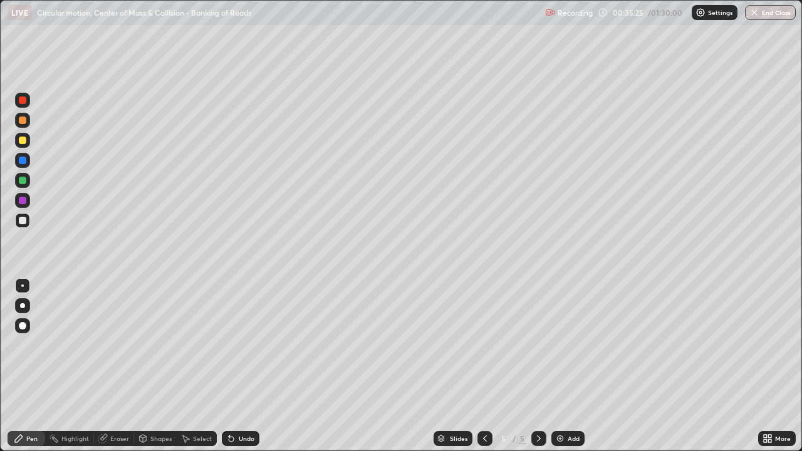
click at [21, 222] on div at bounding box center [23, 221] width 8 height 8
click at [243, 366] on div "Undo" at bounding box center [247, 438] width 16 height 6
click at [245, 366] on div "Undo" at bounding box center [247, 438] width 16 height 6
click at [244, 366] on div "Undo" at bounding box center [241, 438] width 38 height 15
click at [26, 183] on div at bounding box center [23, 181] width 8 height 8
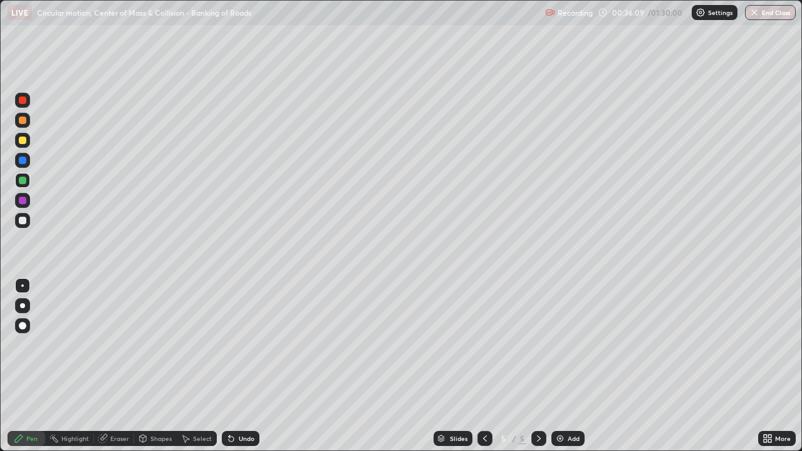
click at [27, 220] on div at bounding box center [22, 220] width 15 height 15
click at [23, 218] on div at bounding box center [23, 221] width 8 height 8
click at [28, 179] on div at bounding box center [22, 180] width 15 height 15
click at [244, 366] on div "Undo" at bounding box center [247, 438] width 16 height 6
click at [249, 366] on div "Undo" at bounding box center [247, 438] width 16 height 6
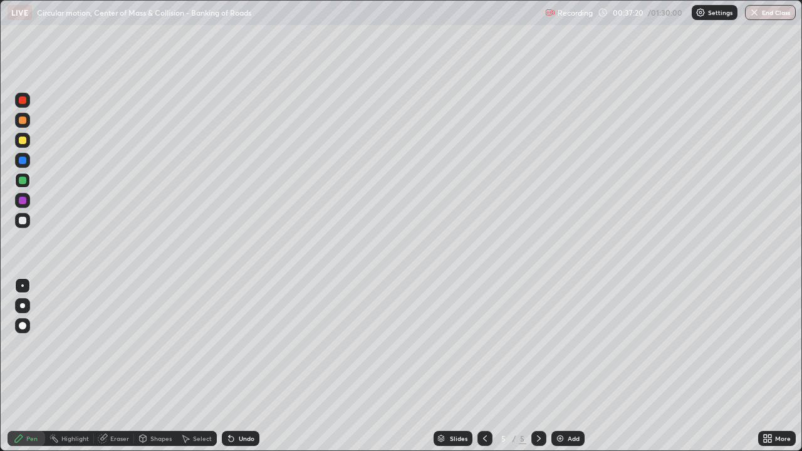
click at [255, 366] on div "Undo" at bounding box center [241, 438] width 38 height 15
click at [257, 366] on div "Undo" at bounding box center [241, 438] width 38 height 15
click at [197, 366] on div "Select" at bounding box center [202, 438] width 19 height 6
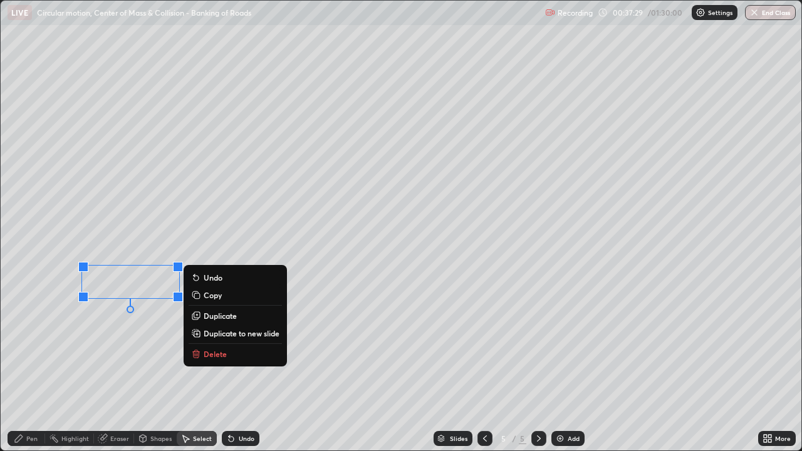
click at [31, 366] on div "Pen" at bounding box center [31, 438] width 11 height 6
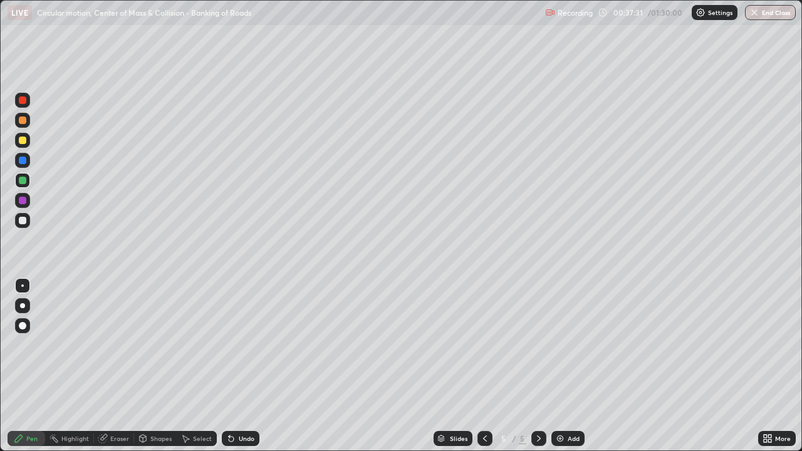
click at [116, 366] on div "Eraser" at bounding box center [119, 438] width 19 height 6
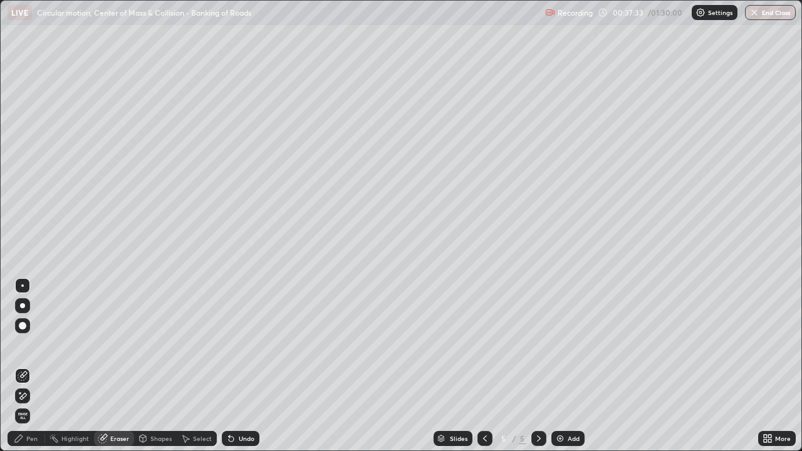
click at [30, 366] on div "Pen" at bounding box center [31, 438] width 11 height 6
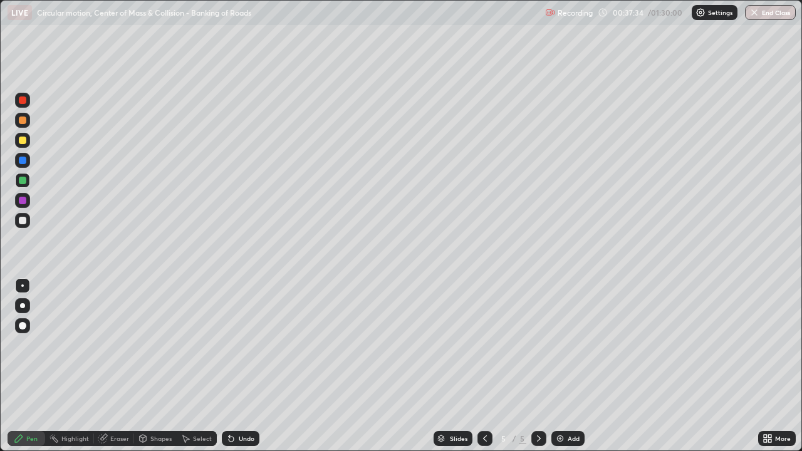
click at [23, 224] on div at bounding box center [23, 221] width 8 height 8
click at [23, 102] on div at bounding box center [23, 100] width 8 height 8
click at [23, 220] on div at bounding box center [23, 221] width 8 height 8
click at [162, 366] on div "Shapes" at bounding box center [160, 438] width 21 height 6
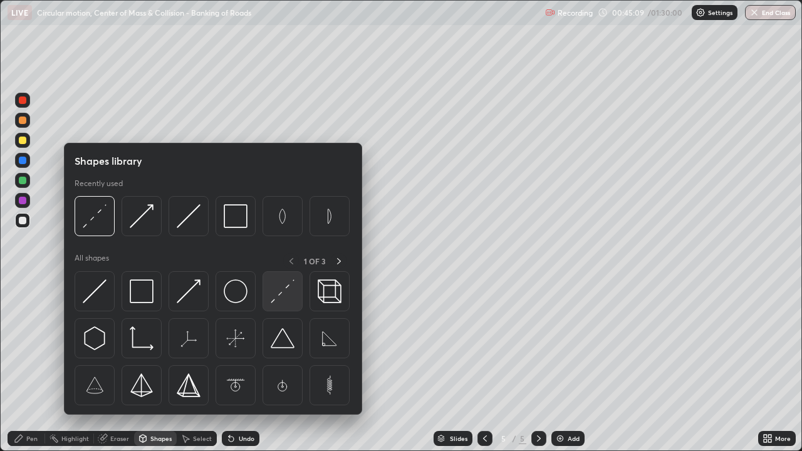
click at [281, 288] on img at bounding box center [283, 291] width 24 height 24
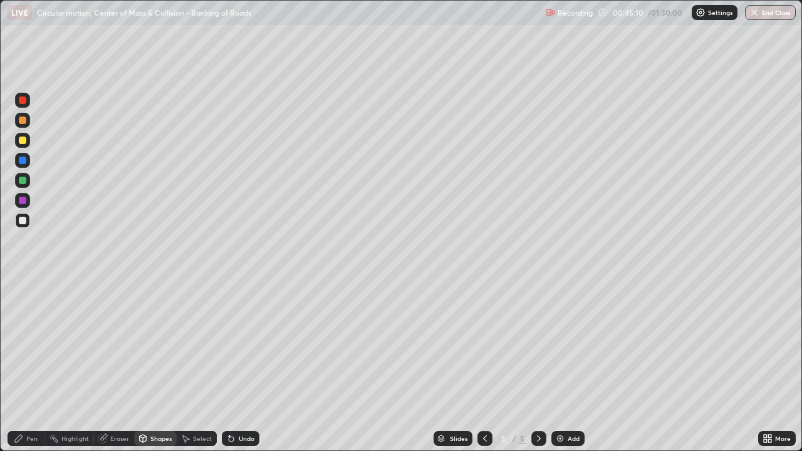
click at [23, 121] on div at bounding box center [23, 120] width 8 height 8
click at [33, 366] on div "Pen" at bounding box center [31, 438] width 11 height 6
click at [24, 221] on div at bounding box center [23, 221] width 8 height 8
click at [23, 181] on div at bounding box center [23, 181] width 8 height 8
click at [250, 366] on div "Undo" at bounding box center [241, 438] width 38 height 15
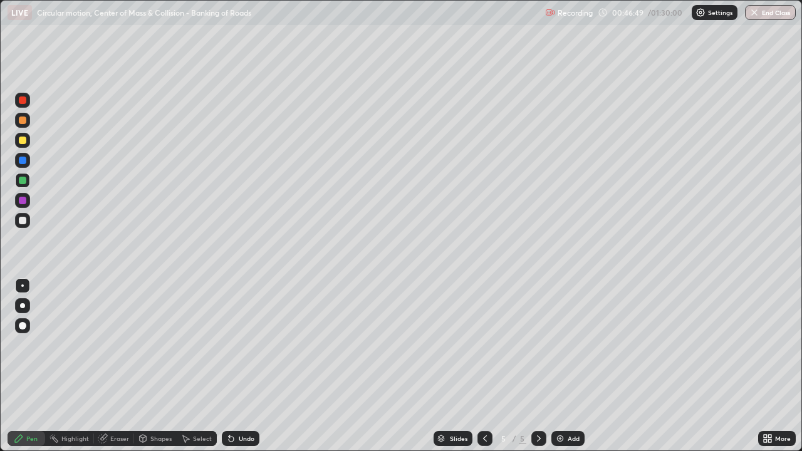
click at [23, 220] on div at bounding box center [23, 221] width 8 height 8
click at [209, 366] on div "Select" at bounding box center [202, 438] width 19 height 6
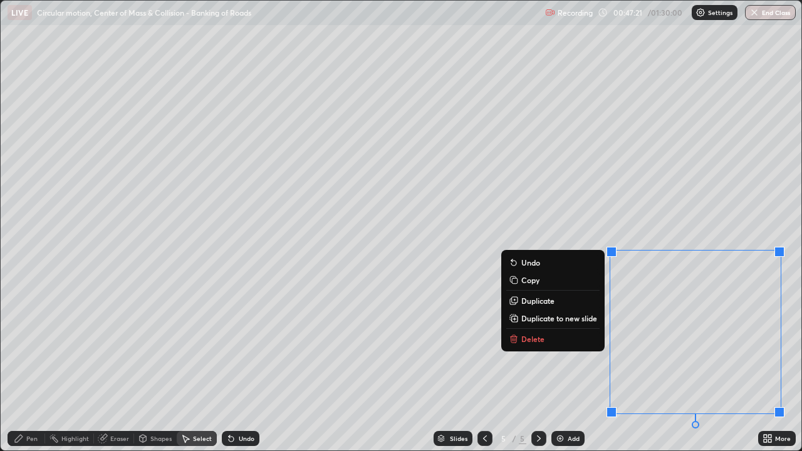
click at [534, 340] on p "Delete" at bounding box center [532, 339] width 23 height 10
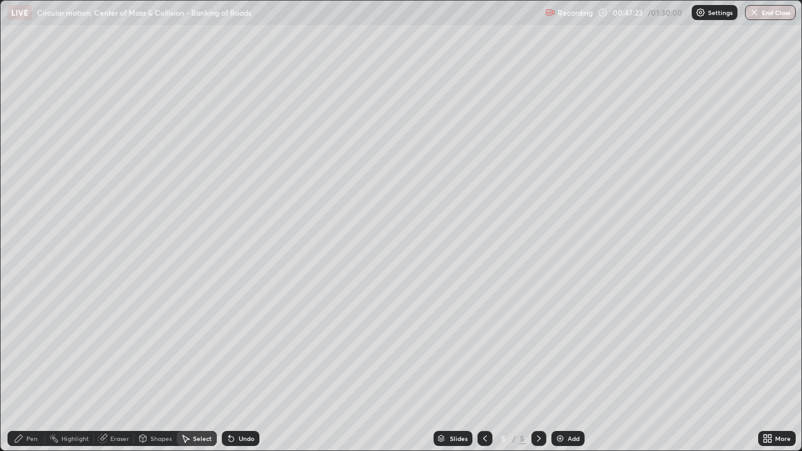
click at [40, 366] on div "Pen" at bounding box center [27, 438] width 38 height 15
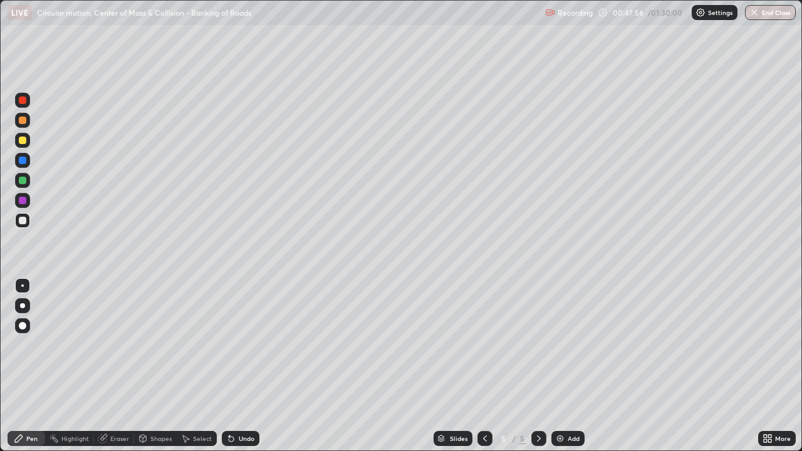
click at [245, 366] on div "Undo" at bounding box center [247, 438] width 16 height 6
click at [246, 366] on div "Undo" at bounding box center [247, 438] width 16 height 6
click at [25, 181] on div at bounding box center [23, 181] width 8 height 8
click at [170, 366] on div "Shapes" at bounding box center [160, 438] width 21 height 6
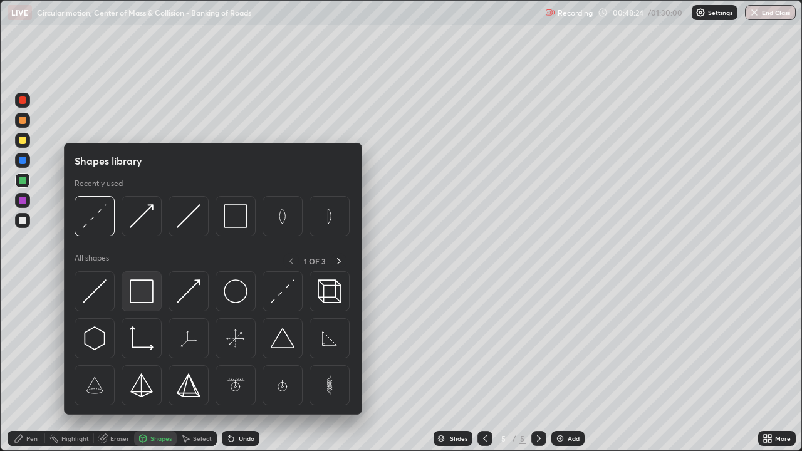
click at [150, 296] on img at bounding box center [142, 291] width 24 height 24
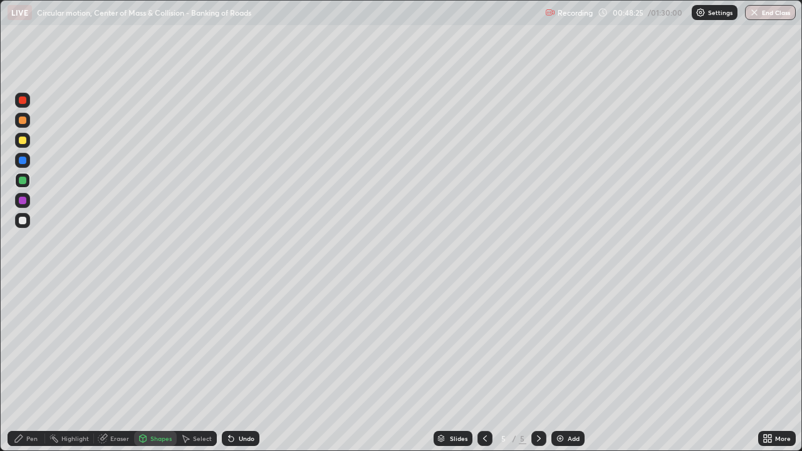
click at [24, 143] on div at bounding box center [23, 141] width 8 height 8
click at [582, 366] on div "Slides 5 / 5 Add" at bounding box center [508, 438] width 498 height 25
click at [573, 366] on div "Add" at bounding box center [573, 438] width 12 height 6
click at [239, 366] on div "Undo" at bounding box center [247, 438] width 16 height 6
click at [31, 366] on div "Pen" at bounding box center [31, 438] width 11 height 6
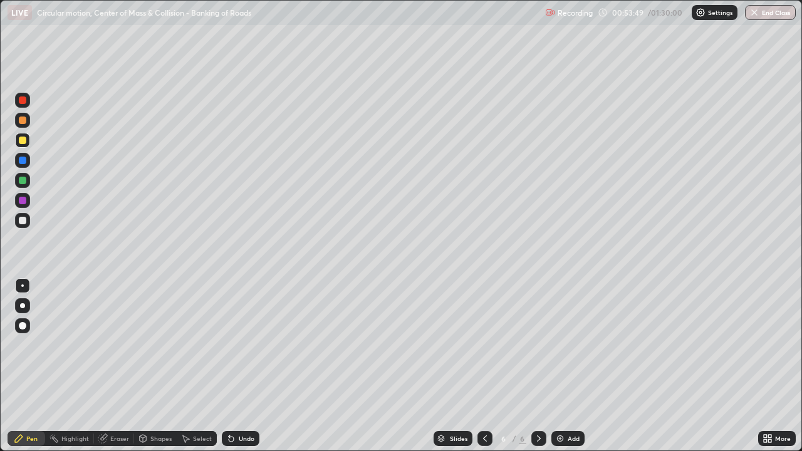
click at [156, 366] on div "Shapes" at bounding box center [160, 438] width 21 height 6
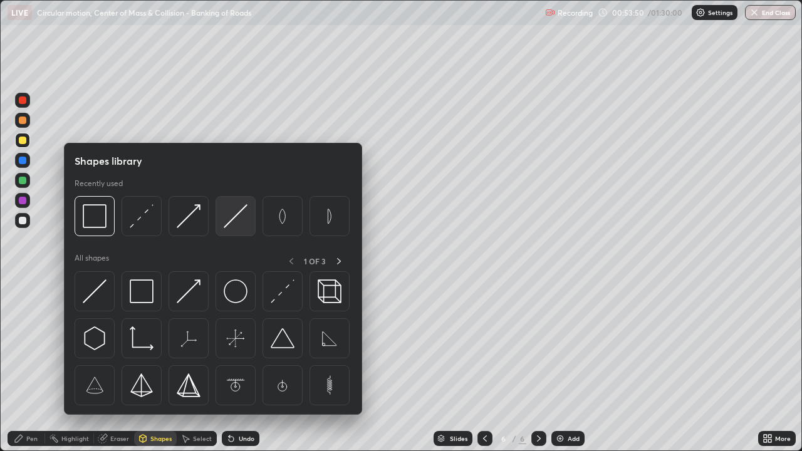
click at [235, 224] on img at bounding box center [236, 216] width 24 height 24
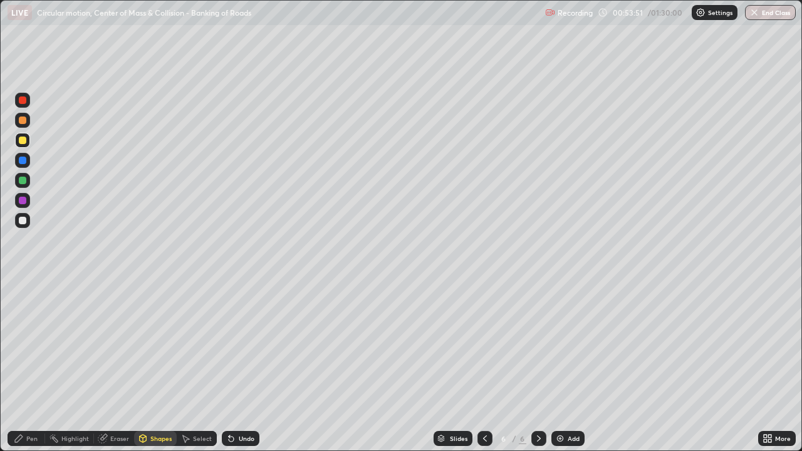
click at [23, 163] on div at bounding box center [23, 161] width 8 height 8
click at [36, 366] on div "Pen" at bounding box center [31, 438] width 11 height 6
click at [161, 366] on div "Shapes" at bounding box center [160, 438] width 21 height 6
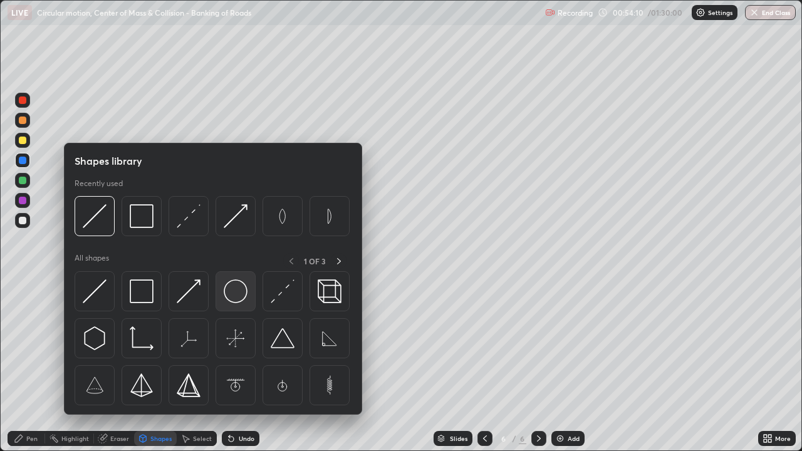
click at [236, 296] on img at bounding box center [236, 291] width 24 height 24
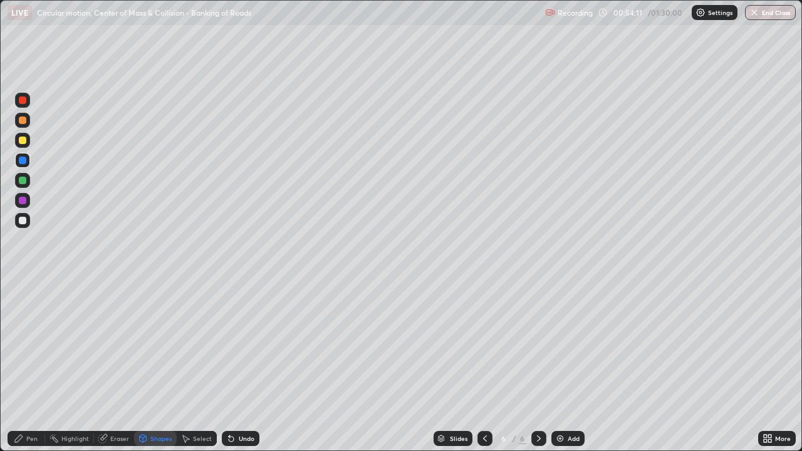
click at [26, 123] on div at bounding box center [22, 120] width 15 height 15
click at [156, 366] on div "Shapes" at bounding box center [160, 438] width 21 height 6
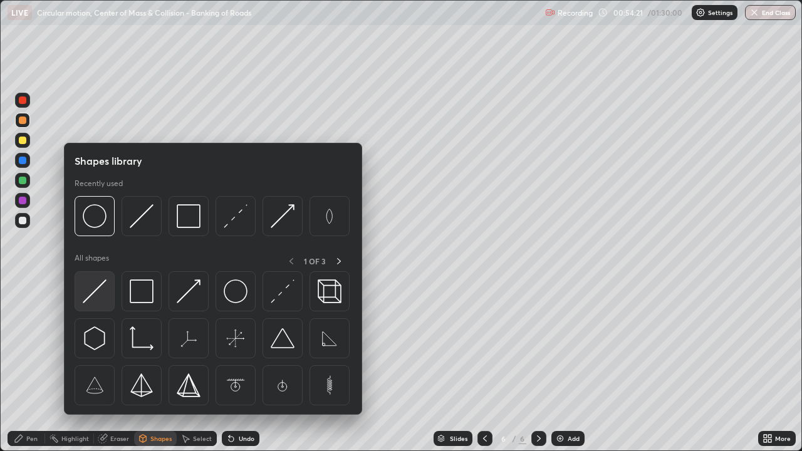
click at [98, 296] on img at bounding box center [95, 291] width 24 height 24
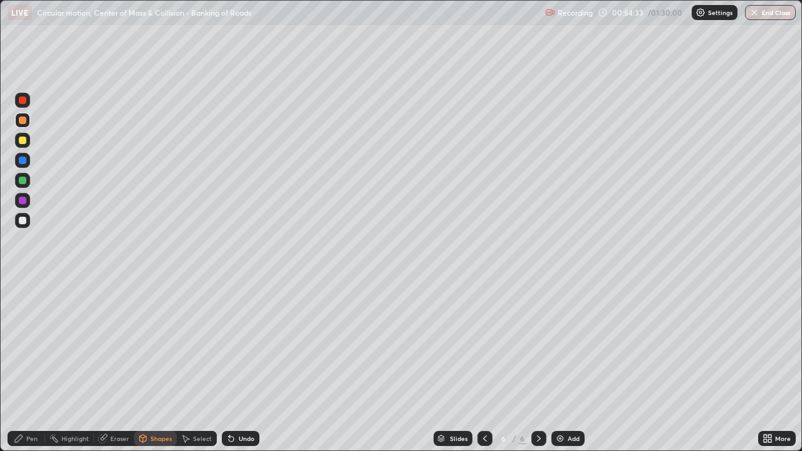
click at [24, 200] on div at bounding box center [23, 201] width 8 height 8
click at [41, 366] on div "Pen" at bounding box center [27, 438] width 38 height 15
click at [24, 225] on div at bounding box center [22, 220] width 15 height 15
click at [23, 140] on div at bounding box center [23, 141] width 8 height 8
click at [231, 366] on icon at bounding box center [231, 438] width 5 height 5
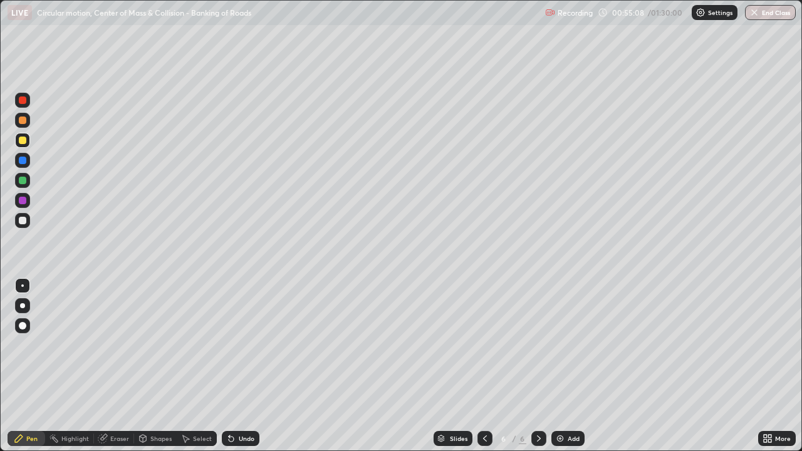
click at [229, 366] on icon at bounding box center [231, 438] width 5 height 5
click at [160, 366] on div "Shapes" at bounding box center [160, 438] width 21 height 6
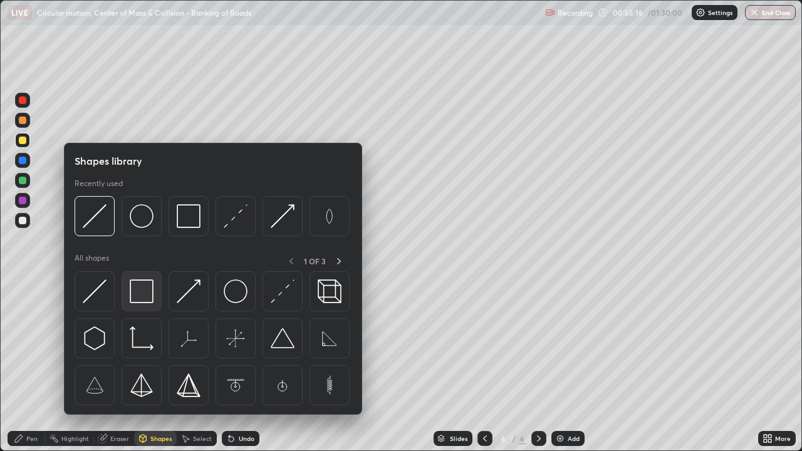
click at [148, 298] on img at bounding box center [142, 291] width 24 height 24
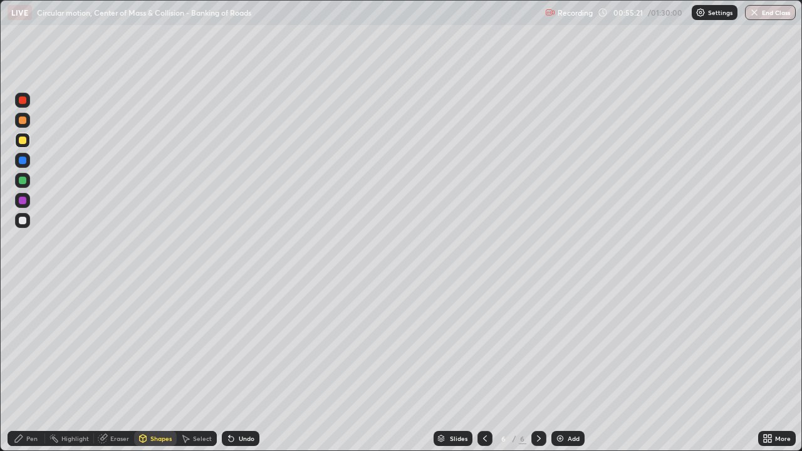
click at [34, 366] on div "Pen" at bounding box center [31, 438] width 11 height 6
click at [25, 220] on div at bounding box center [23, 221] width 8 height 8
click at [24, 122] on div at bounding box center [23, 120] width 8 height 8
click at [235, 366] on div "Undo" at bounding box center [241, 438] width 38 height 15
click at [244, 366] on div "Undo" at bounding box center [247, 438] width 16 height 6
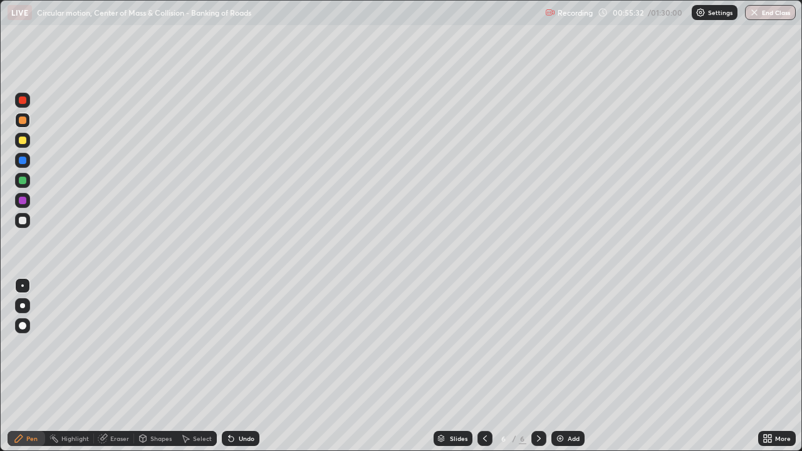
click at [243, 366] on div "Undo" at bounding box center [247, 438] width 16 height 6
click at [242, 366] on div "Undo" at bounding box center [247, 438] width 16 height 6
click at [240, 366] on div "Undo" at bounding box center [247, 438] width 16 height 6
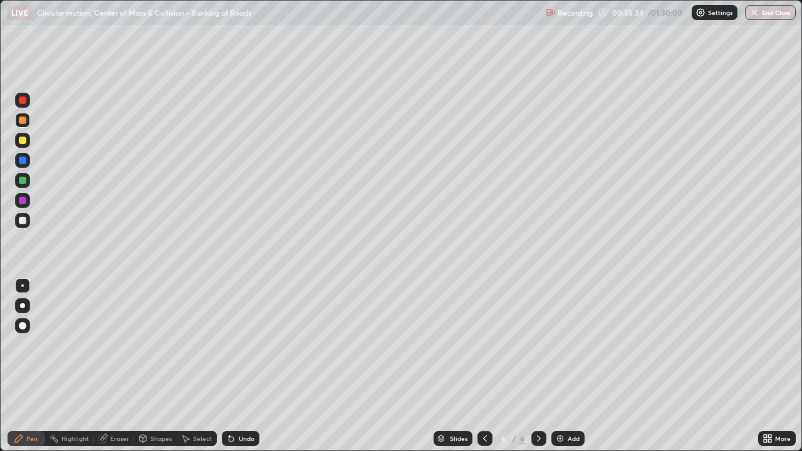
click at [239, 366] on div "Undo" at bounding box center [247, 438] width 16 height 6
click at [237, 366] on div "Undo" at bounding box center [241, 438] width 38 height 15
click at [23, 140] on div at bounding box center [23, 141] width 8 height 8
click at [25, 220] on div at bounding box center [23, 221] width 8 height 8
click at [153, 366] on div "Shapes" at bounding box center [160, 438] width 21 height 6
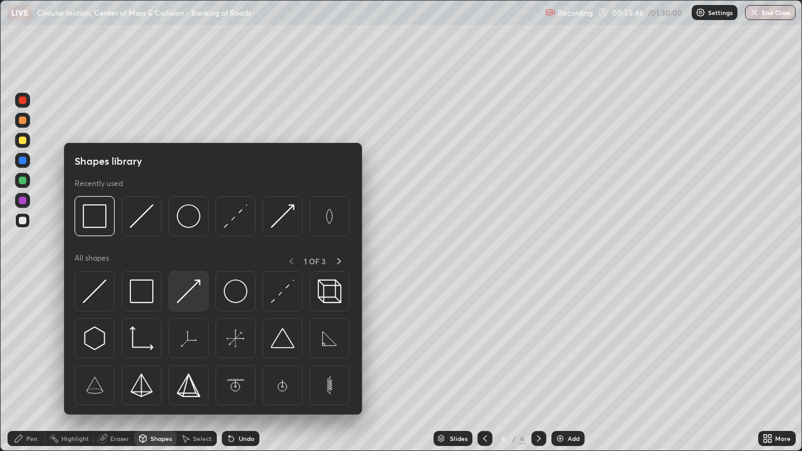
click at [192, 291] on img at bounding box center [189, 291] width 24 height 24
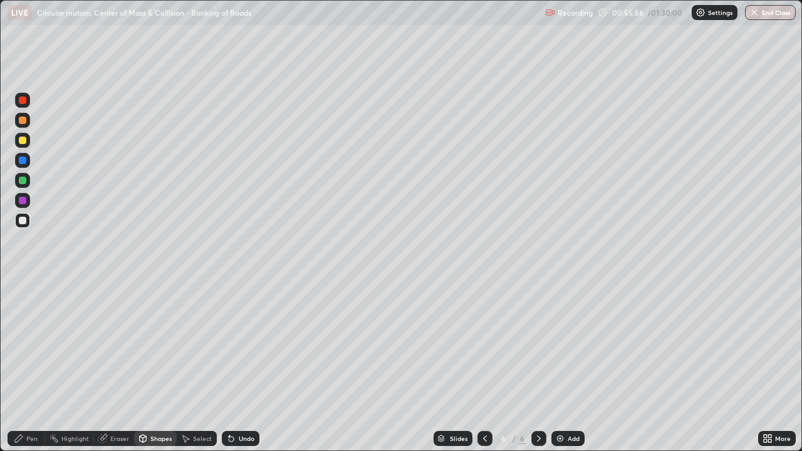
click at [240, 366] on div "Undo" at bounding box center [247, 438] width 16 height 6
click at [31, 366] on div "Pen" at bounding box center [31, 438] width 11 height 6
click at [159, 366] on div "Shapes" at bounding box center [160, 438] width 21 height 6
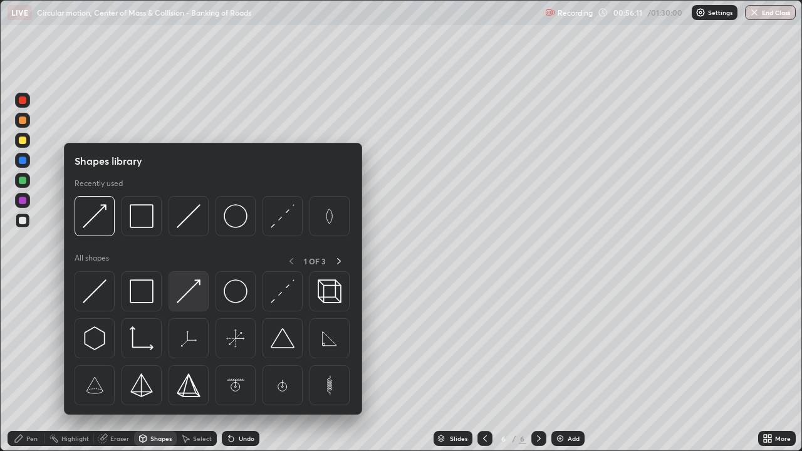
click at [189, 296] on img at bounding box center [189, 291] width 24 height 24
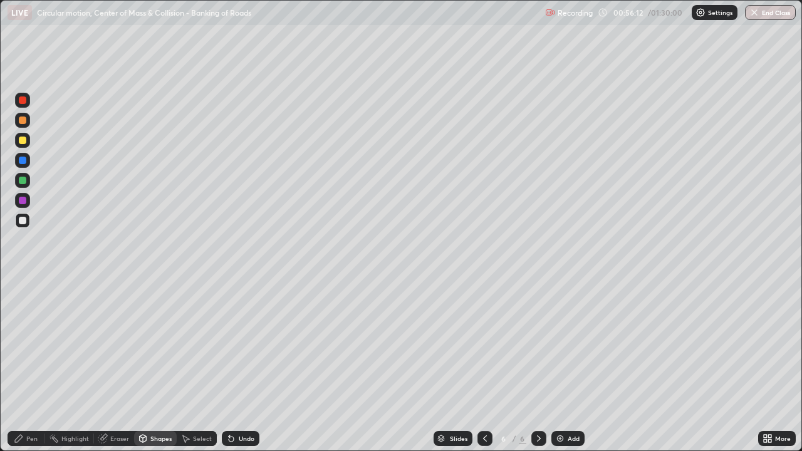
click at [27, 180] on div at bounding box center [22, 180] width 15 height 15
click at [21, 201] on div at bounding box center [23, 201] width 8 height 8
click at [23, 220] on div at bounding box center [23, 221] width 8 height 8
click at [239, 366] on div "Undo" at bounding box center [247, 438] width 16 height 6
click at [234, 366] on div "Undo" at bounding box center [241, 438] width 38 height 15
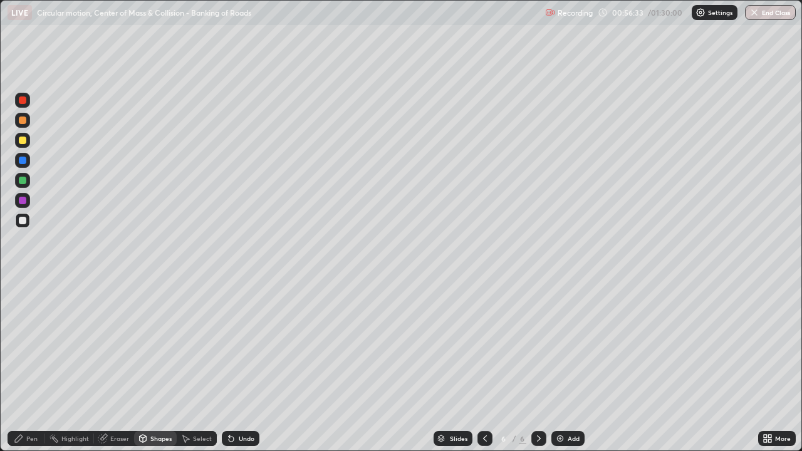
click at [37, 366] on div "Pen" at bounding box center [31, 438] width 11 height 6
click at [23, 183] on div at bounding box center [23, 181] width 8 height 8
click at [198, 366] on div "Select" at bounding box center [202, 438] width 19 height 6
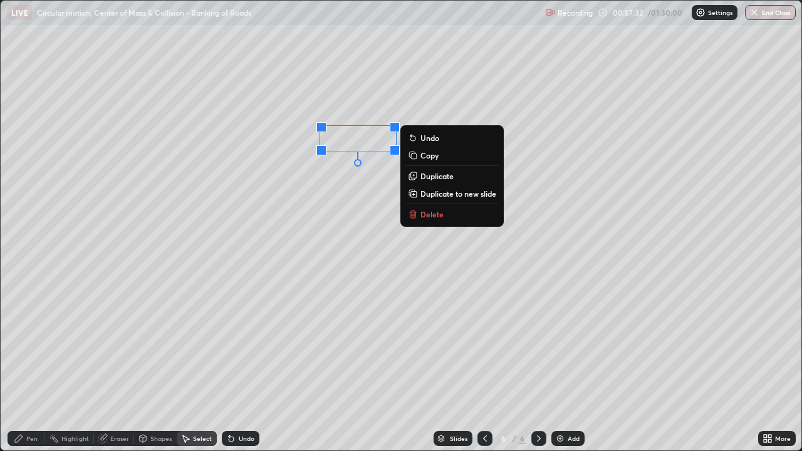
click at [37, 366] on div "Pen" at bounding box center [27, 438] width 38 height 15
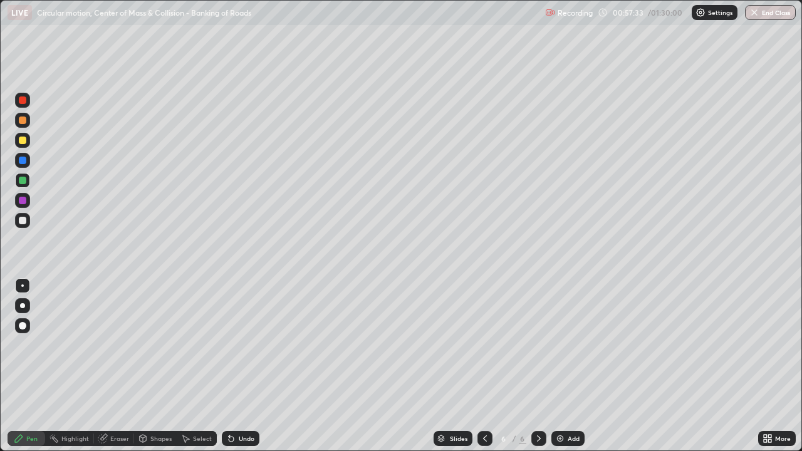
click at [23, 140] on div at bounding box center [23, 141] width 8 height 8
click at [21, 224] on div at bounding box center [23, 221] width 8 height 8
click at [26, 225] on div at bounding box center [22, 220] width 15 height 15
click at [242, 366] on div "Undo" at bounding box center [247, 438] width 16 height 6
click at [244, 366] on div "Undo" at bounding box center [241, 438] width 38 height 15
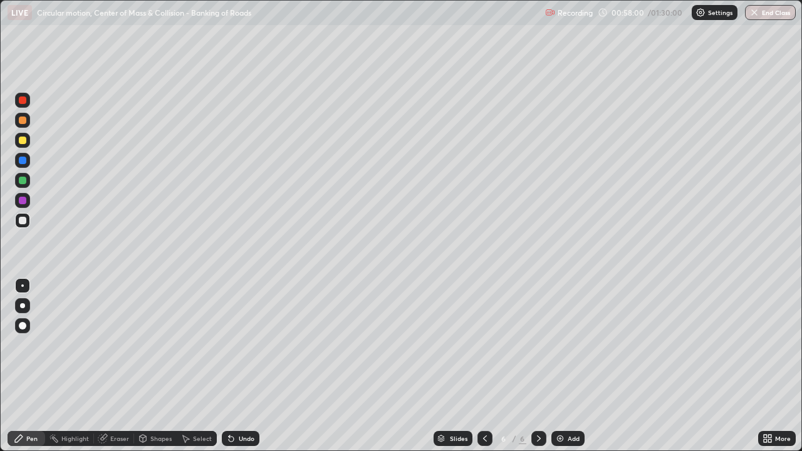
click at [25, 183] on div at bounding box center [22, 180] width 15 height 15
click at [28, 219] on div at bounding box center [22, 220] width 15 height 15
click at [23, 200] on div at bounding box center [23, 201] width 8 height 8
click at [24, 222] on div at bounding box center [23, 221] width 8 height 8
click at [157, 366] on div "Shapes" at bounding box center [160, 438] width 21 height 6
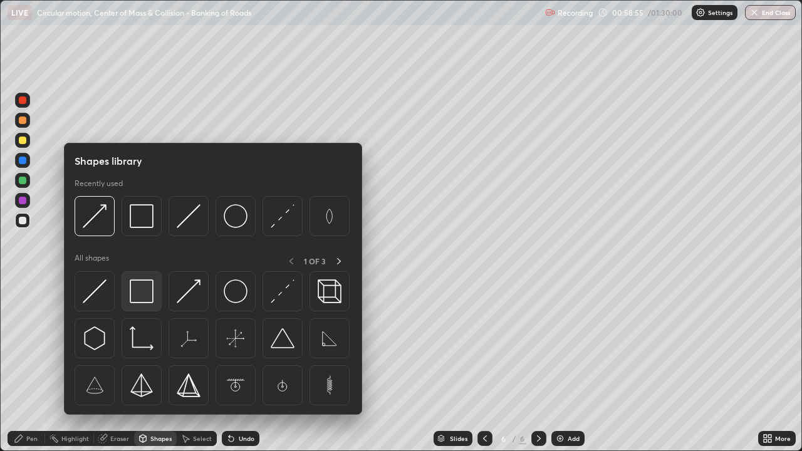
click at [146, 299] on img at bounding box center [142, 291] width 24 height 24
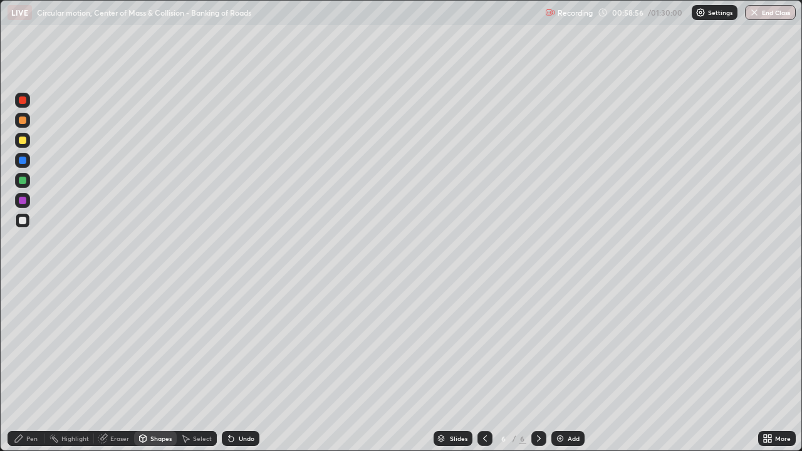
click at [27, 181] on div at bounding box center [22, 180] width 15 height 15
click at [24, 162] on div at bounding box center [23, 161] width 8 height 8
click at [33, 366] on div "Pen" at bounding box center [31, 438] width 11 height 6
click at [24, 220] on div at bounding box center [23, 221] width 8 height 8
click at [771, 366] on icon at bounding box center [769, 436] width 3 height 3
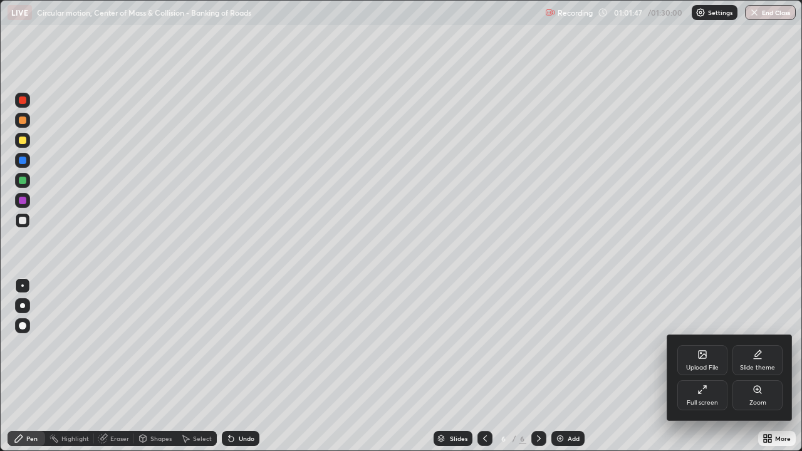
click at [710, 364] on div "Upload File" at bounding box center [702, 367] width 33 height 6
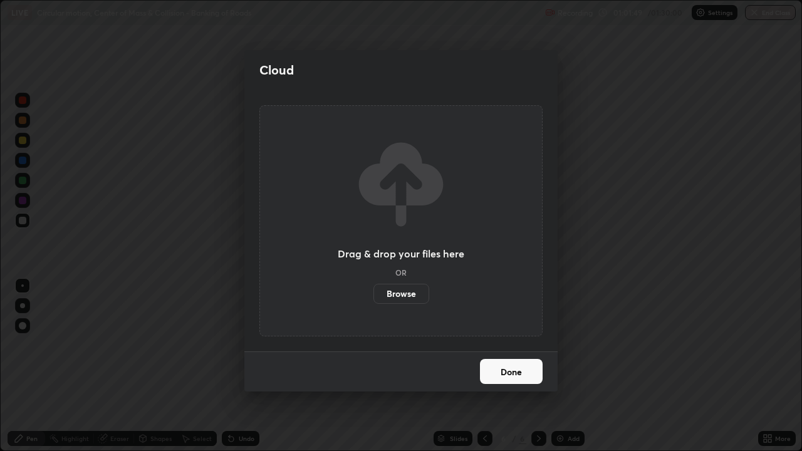
click at [410, 292] on label "Browse" at bounding box center [401, 294] width 56 height 20
click at [373, 292] on input "Browse" at bounding box center [373, 294] width 0 height 20
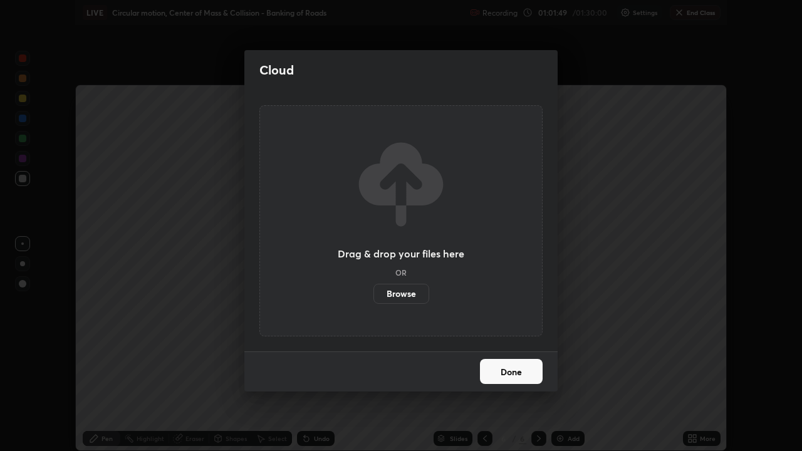
scroll to position [62251, 61816]
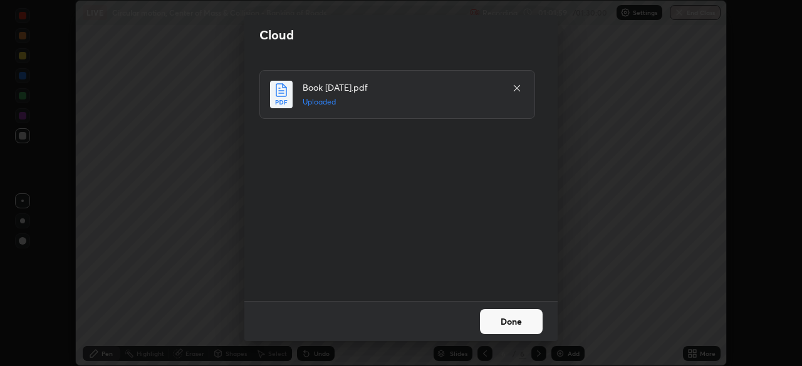
click at [521, 321] on button "Done" at bounding box center [511, 321] width 63 height 25
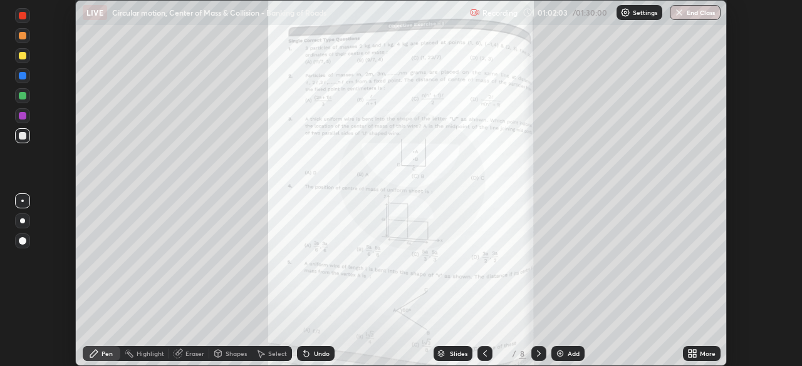
click at [694, 351] on icon at bounding box center [694, 351] width 3 height 3
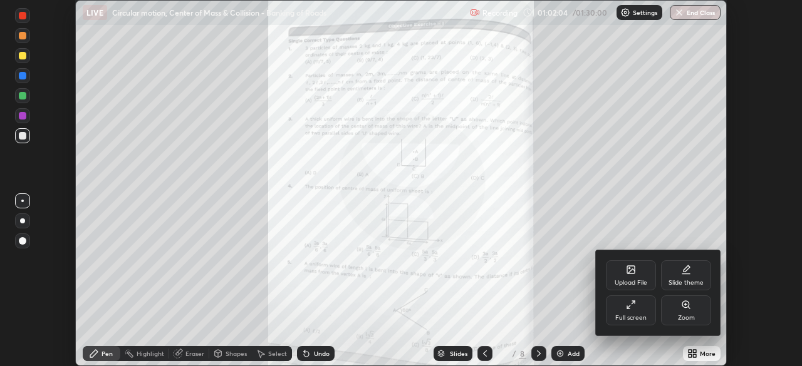
click at [646, 311] on div "Full screen" at bounding box center [631, 311] width 50 height 30
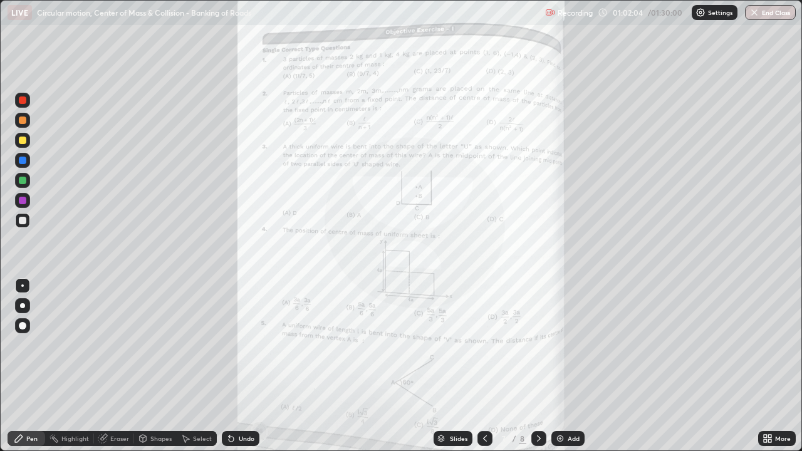
scroll to position [451, 802]
click at [770, 366] on icon at bounding box center [769, 440] width 3 height 3
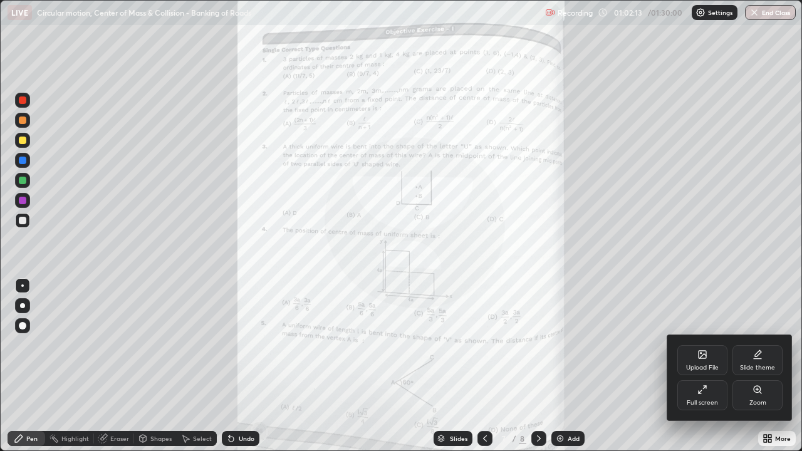
click at [756, 366] on icon at bounding box center [757, 389] width 10 height 10
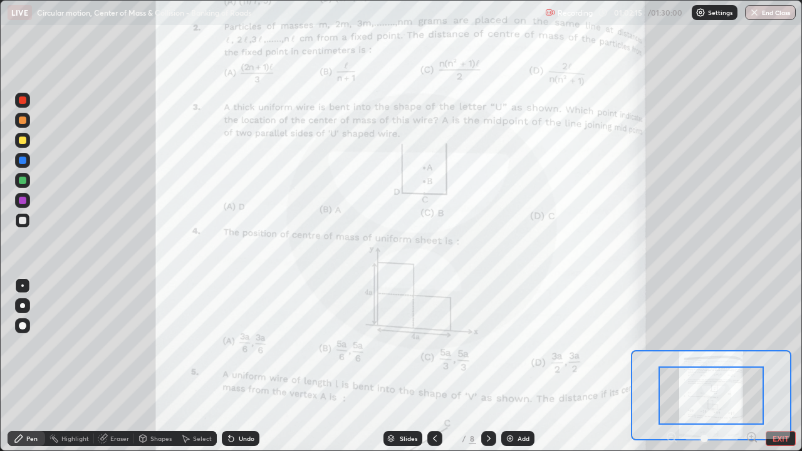
click at [751, 366] on icon at bounding box center [751, 436] width 3 height 0
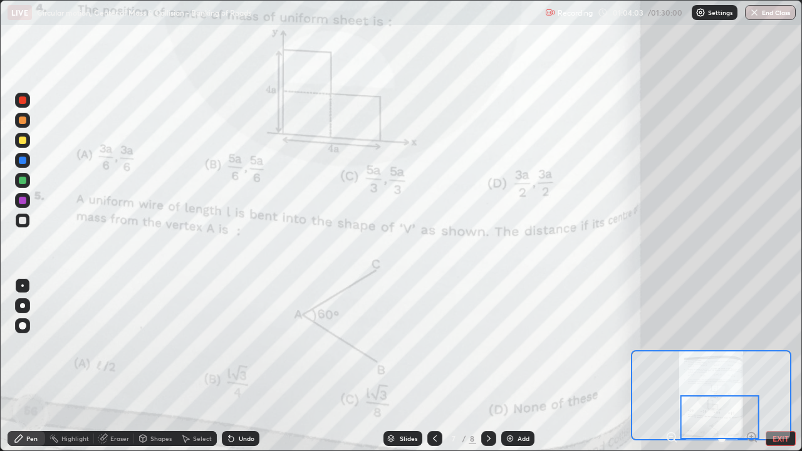
click at [21, 105] on div at bounding box center [22, 100] width 15 height 15
click at [23, 201] on div at bounding box center [23, 201] width 8 height 8
click at [24, 198] on div at bounding box center [23, 201] width 8 height 8
click at [24, 160] on div at bounding box center [23, 161] width 8 height 8
click at [24, 183] on div at bounding box center [23, 181] width 8 height 8
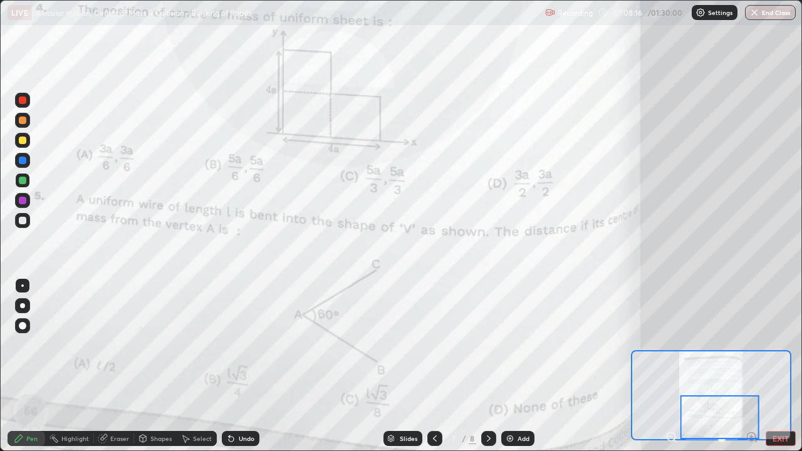
click at [239, 366] on div "Undo" at bounding box center [247, 438] width 16 height 6
click at [235, 366] on div "Undo" at bounding box center [241, 438] width 38 height 15
click at [23, 100] on div at bounding box center [23, 100] width 8 height 8
click at [23, 180] on div at bounding box center [23, 181] width 8 height 8
click at [21, 200] on div at bounding box center [23, 201] width 8 height 8
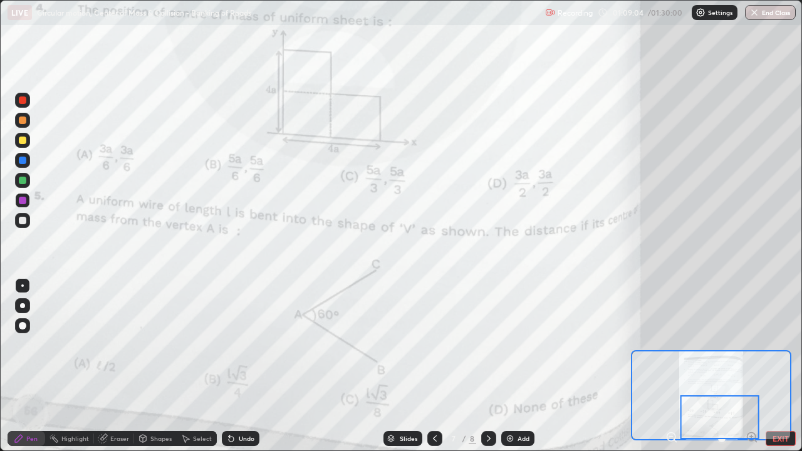
click at [24, 101] on div at bounding box center [23, 100] width 8 height 8
click at [231, 366] on icon at bounding box center [231, 438] width 10 height 10
click at [247, 366] on div "Undo" at bounding box center [247, 438] width 16 height 6
click at [121, 366] on div "Eraser" at bounding box center [119, 438] width 19 height 6
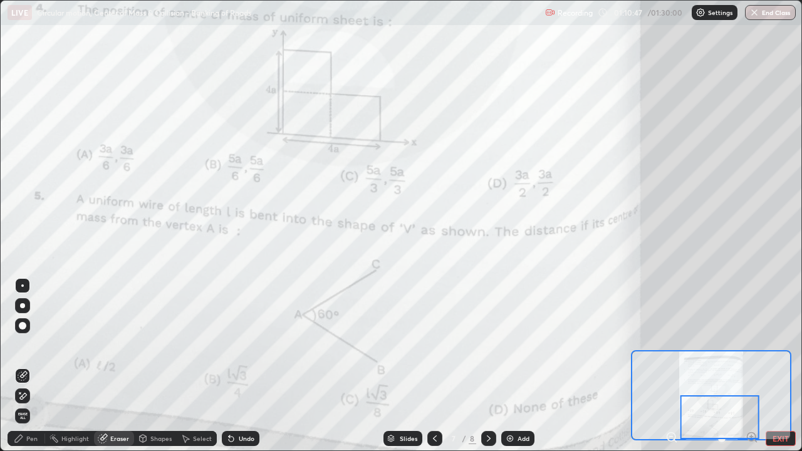
click at [33, 366] on div "Pen" at bounding box center [31, 438] width 11 height 6
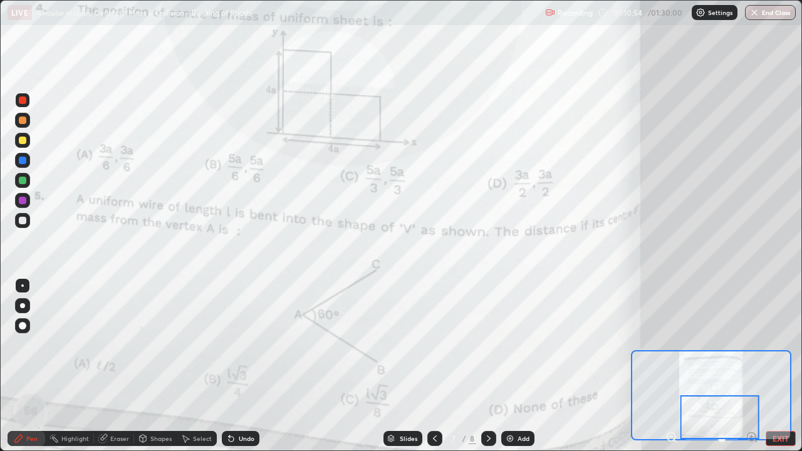
click at [23, 180] on div at bounding box center [23, 181] width 8 height 8
click at [487, 366] on icon at bounding box center [489, 438] width 4 height 6
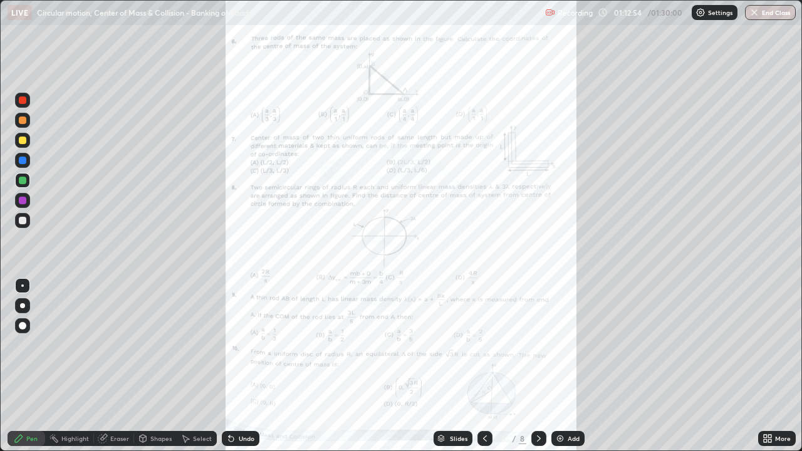
click at [769, 366] on icon at bounding box center [769, 436] width 3 height 3
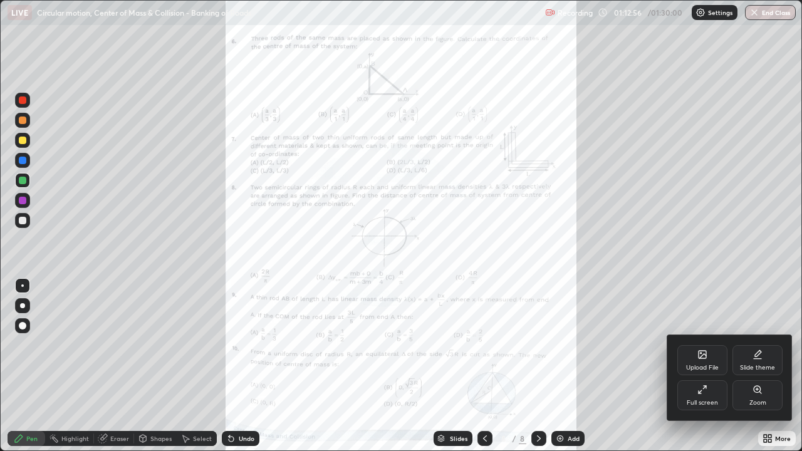
click at [759, 366] on icon at bounding box center [757, 389] width 10 height 10
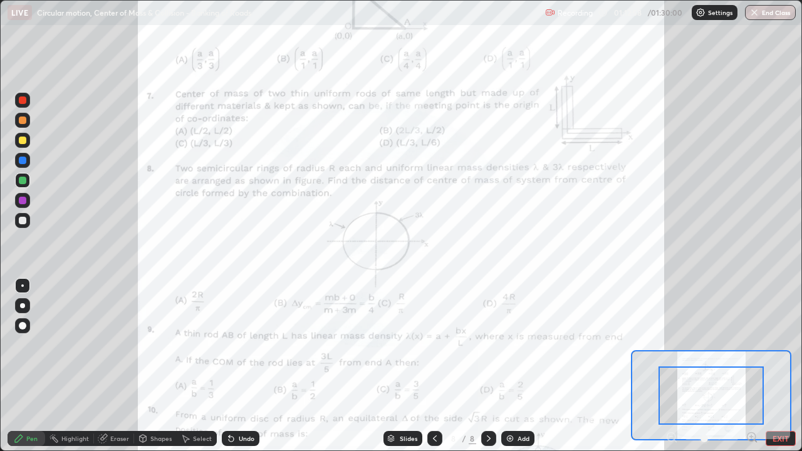
click at [752, 366] on icon at bounding box center [751, 436] width 3 height 0
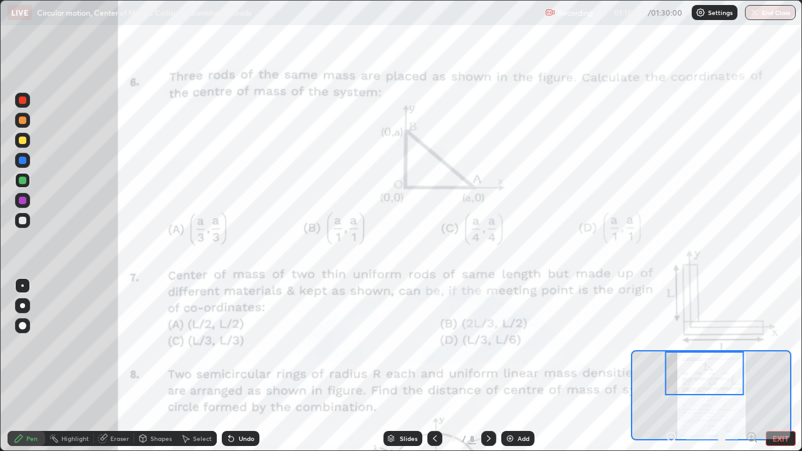
click at [23, 101] on div at bounding box center [23, 100] width 8 height 8
click at [24, 180] on div at bounding box center [23, 181] width 8 height 8
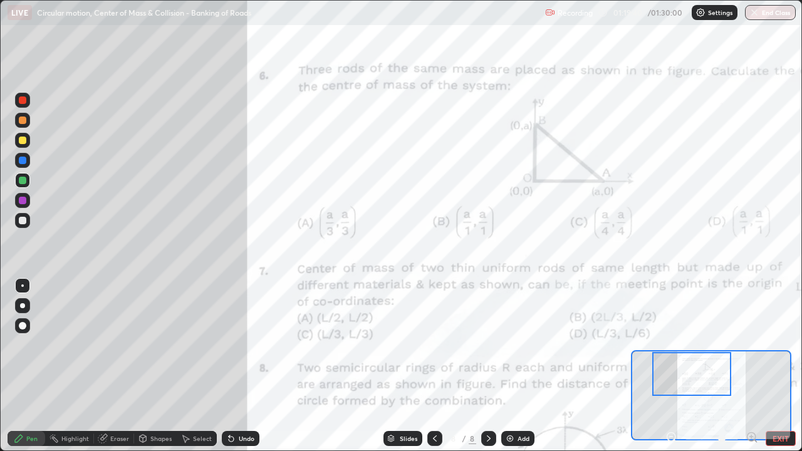
click at [24, 141] on div at bounding box center [23, 141] width 8 height 8
click at [24, 326] on div at bounding box center [23, 326] width 8 height 8
click at [162, 366] on div "Shapes" at bounding box center [160, 438] width 21 height 6
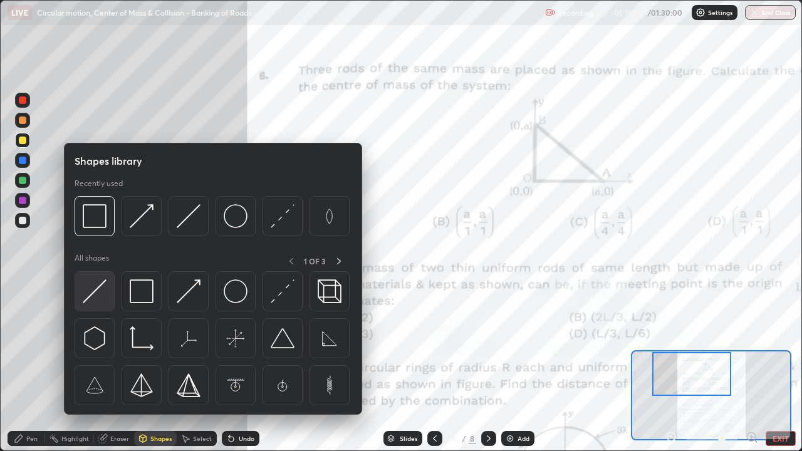
click at [101, 296] on img at bounding box center [95, 291] width 24 height 24
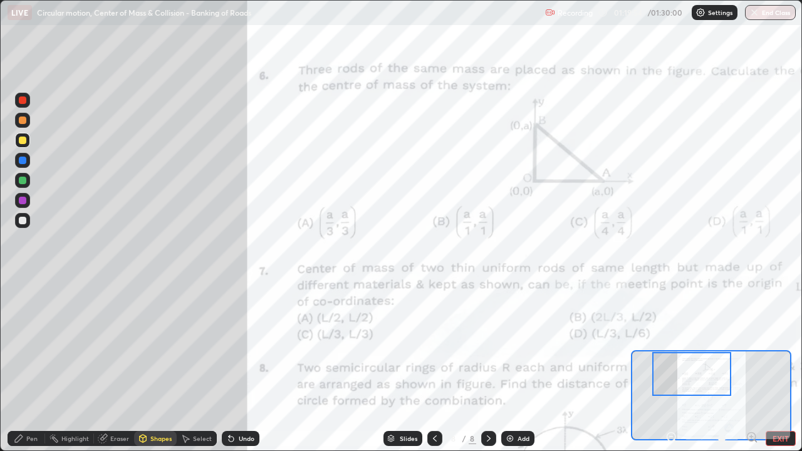
click at [237, 366] on div "Undo" at bounding box center [241, 438] width 38 height 15
click at [23, 120] on div at bounding box center [23, 120] width 8 height 8
click at [33, 366] on div "Pen" at bounding box center [31, 438] width 11 height 6
click at [23, 286] on div at bounding box center [22, 285] width 3 height 3
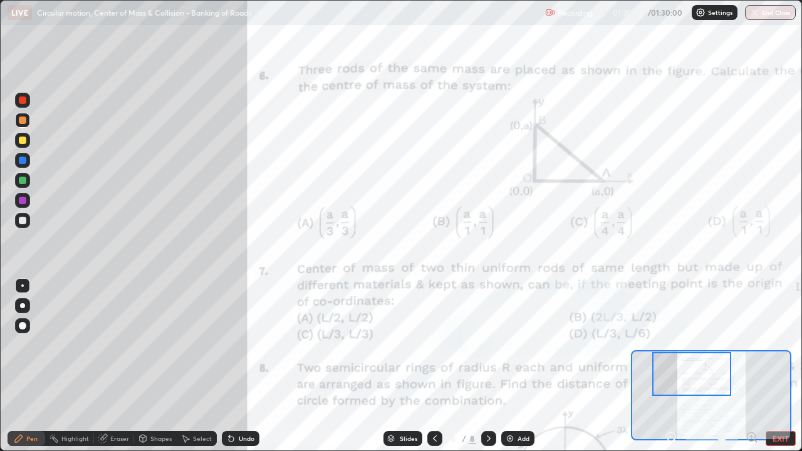
click at [154, 366] on div "Shapes" at bounding box center [160, 438] width 21 height 6
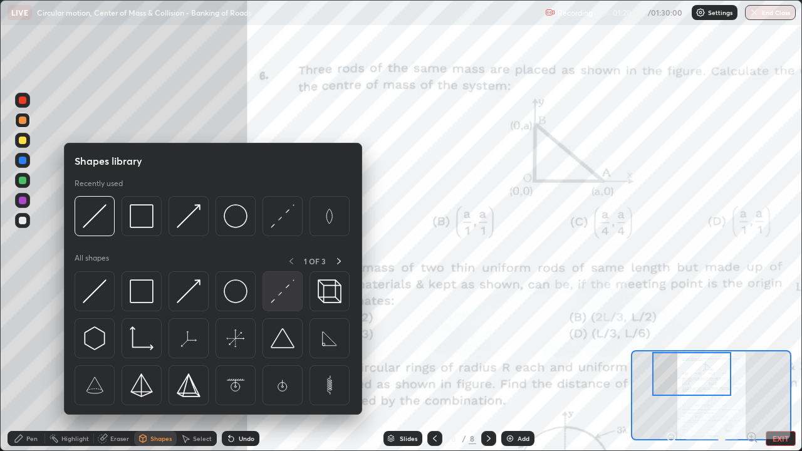
click at [280, 292] on img at bounding box center [283, 291] width 24 height 24
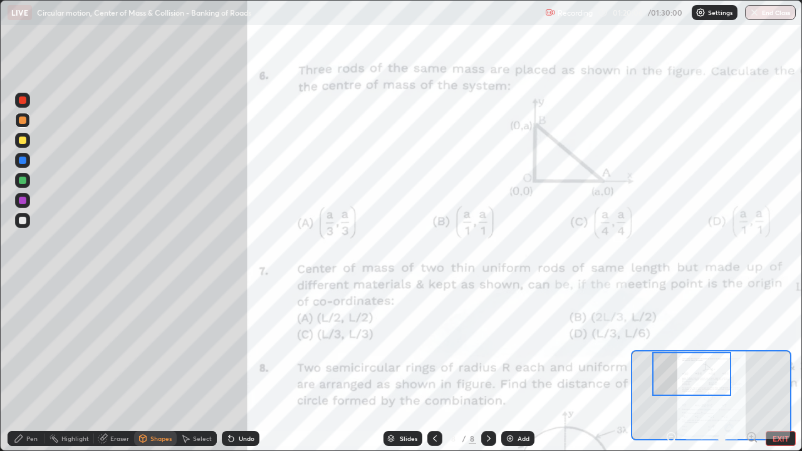
click at [24, 177] on div at bounding box center [23, 181] width 8 height 8
click at [234, 366] on div "Undo" at bounding box center [241, 438] width 38 height 15
click at [21, 179] on div at bounding box center [23, 181] width 8 height 8
click at [24, 158] on div at bounding box center [23, 161] width 8 height 8
click at [29, 366] on div "Pen" at bounding box center [31, 438] width 11 height 6
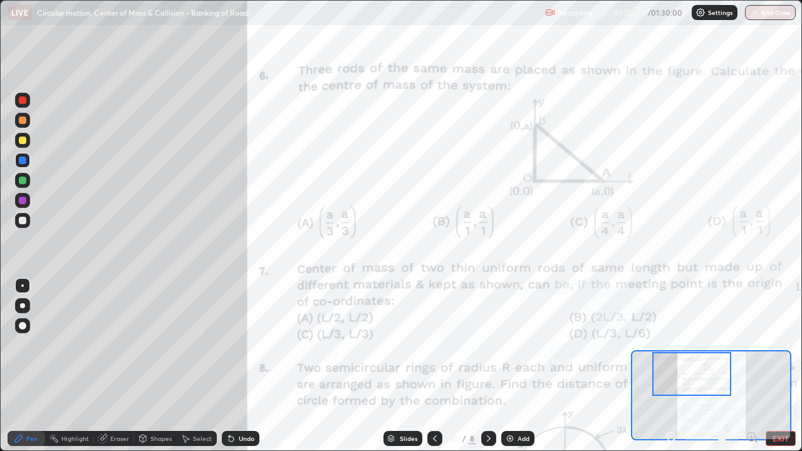
click at [25, 218] on div at bounding box center [23, 221] width 8 height 8
click at [157, 366] on div "Shapes" at bounding box center [160, 438] width 21 height 6
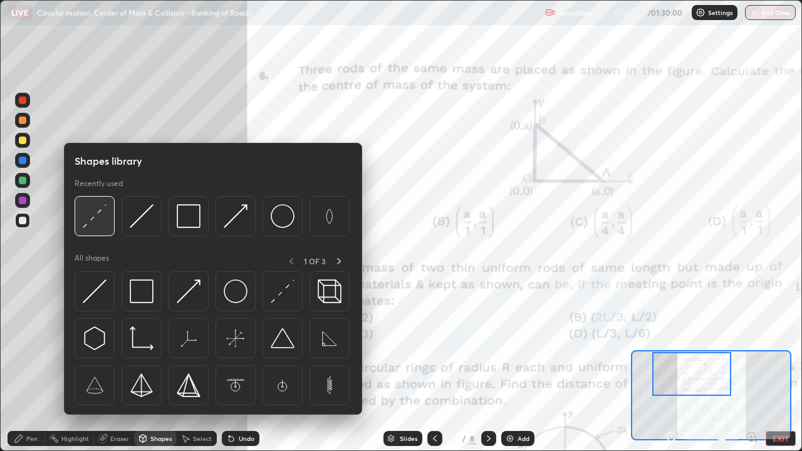
click at [94, 220] on img at bounding box center [95, 216] width 24 height 24
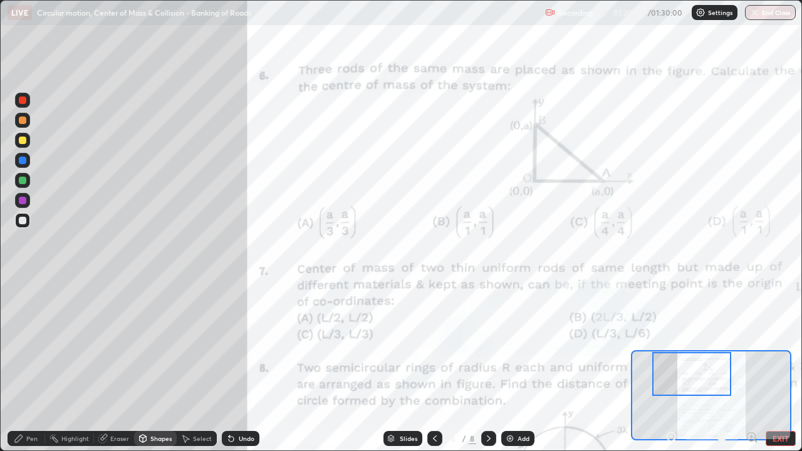
click at [34, 366] on div "Pen" at bounding box center [31, 438] width 11 height 6
click at [21, 219] on div at bounding box center [23, 221] width 8 height 8
click at [19, 202] on div at bounding box center [23, 201] width 8 height 8
click at [155, 366] on div "Shapes" at bounding box center [160, 438] width 21 height 6
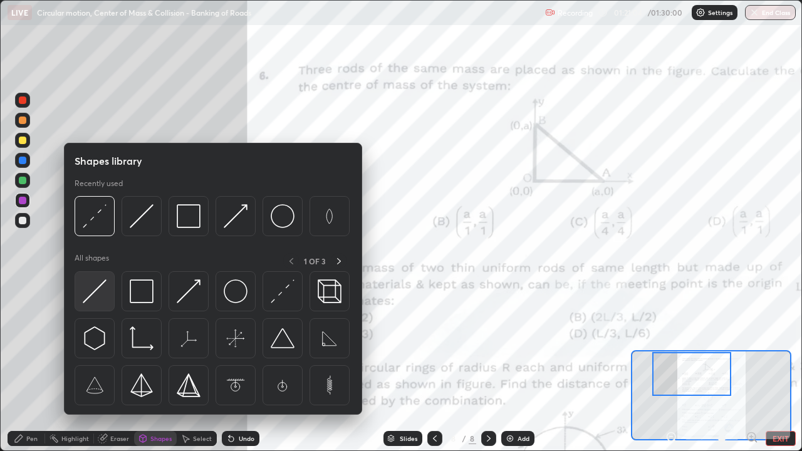
click at [101, 292] on img at bounding box center [95, 291] width 24 height 24
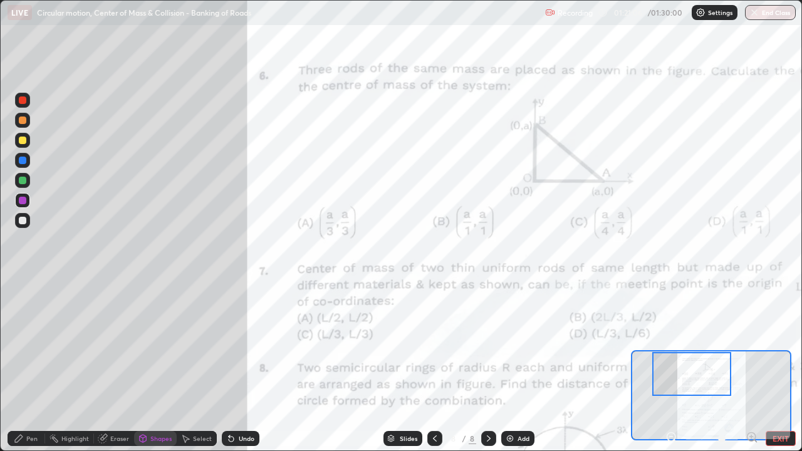
click at [23, 159] on div at bounding box center [23, 161] width 8 height 8
click at [34, 366] on div "Pen" at bounding box center [31, 438] width 11 height 6
click at [23, 180] on div at bounding box center [23, 181] width 8 height 8
click at [26, 101] on div at bounding box center [23, 100] width 8 height 8
click at [23, 182] on div at bounding box center [23, 181] width 8 height 8
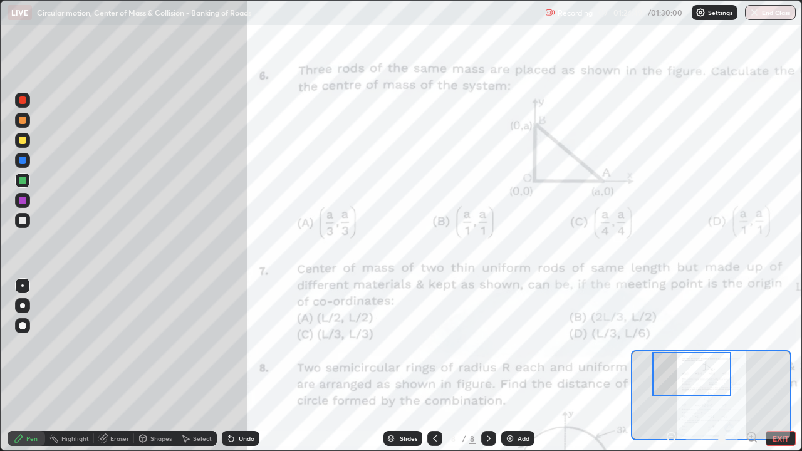
click at [21, 219] on div at bounding box center [23, 221] width 8 height 8
click at [24, 182] on div at bounding box center [23, 181] width 8 height 8
click at [229, 366] on icon at bounding box center [231, 438] width 10 height 10
click at [229, 366] on icon at bounding box center [231, 438] width 5 height 5
click at [27, 220] on div at bounding box center [22, 220] width 15 height 15
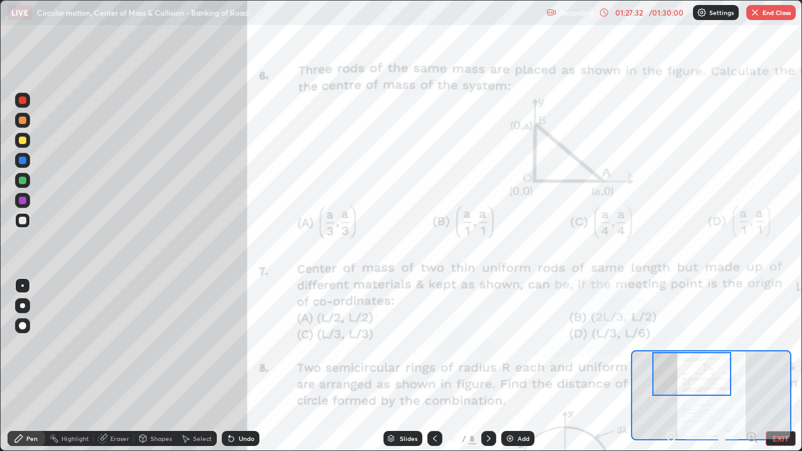
click at [777, 14] on button "End Class" at bounding box center [770, 12] width 49 height 15
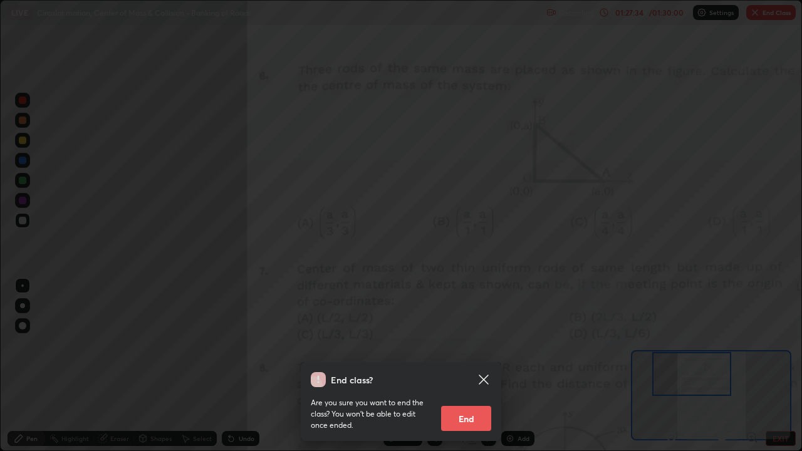
click at [553, 239] on div "End class? Are you sure you want to end the class? You won’t be able to edit on…" at bounding box center [401, 225] width 802 height 451
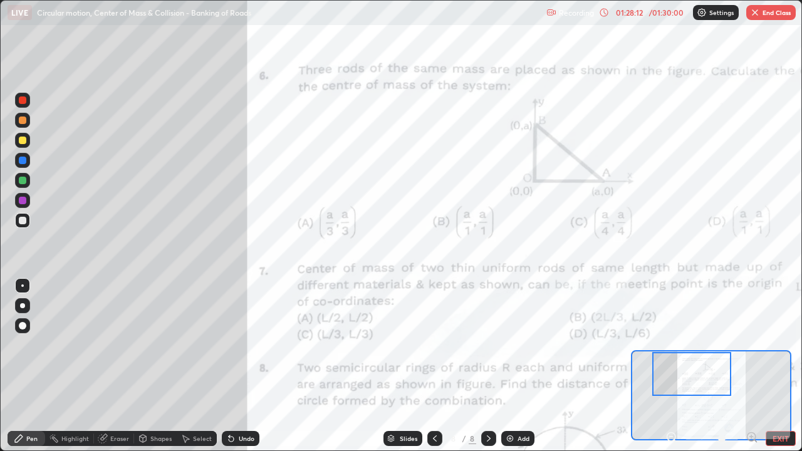
click at [778, 15] on button "End Class" at bounding box center [770, 12] width 49 height 15
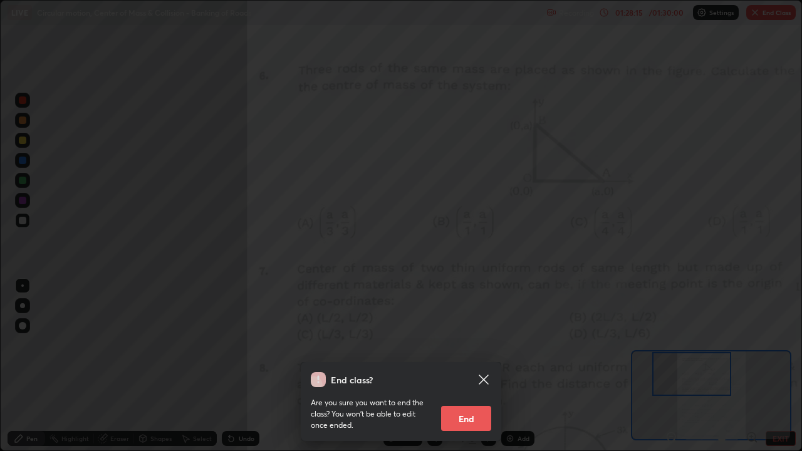
click at [473, 366] on button "End" at bounding box center [466, 418] width 50 height 25
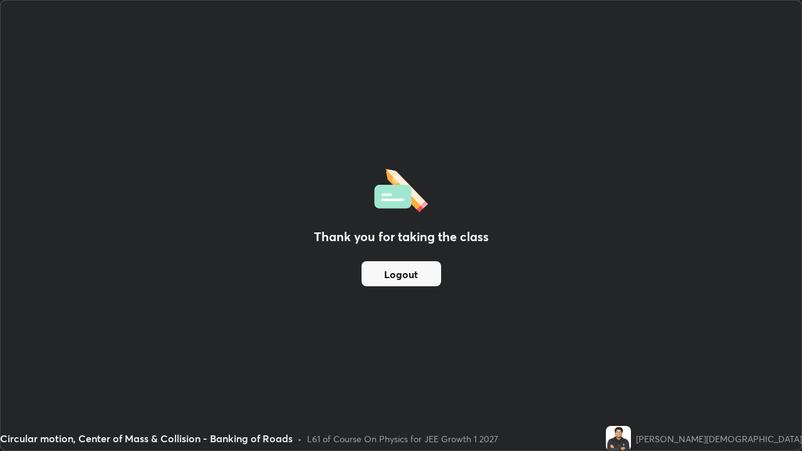
click at [400, 280] on button "Logout" at bounding box center [401, 273] width 80 height 25
